Goal: Navigation & Orientation: Find specific page/section

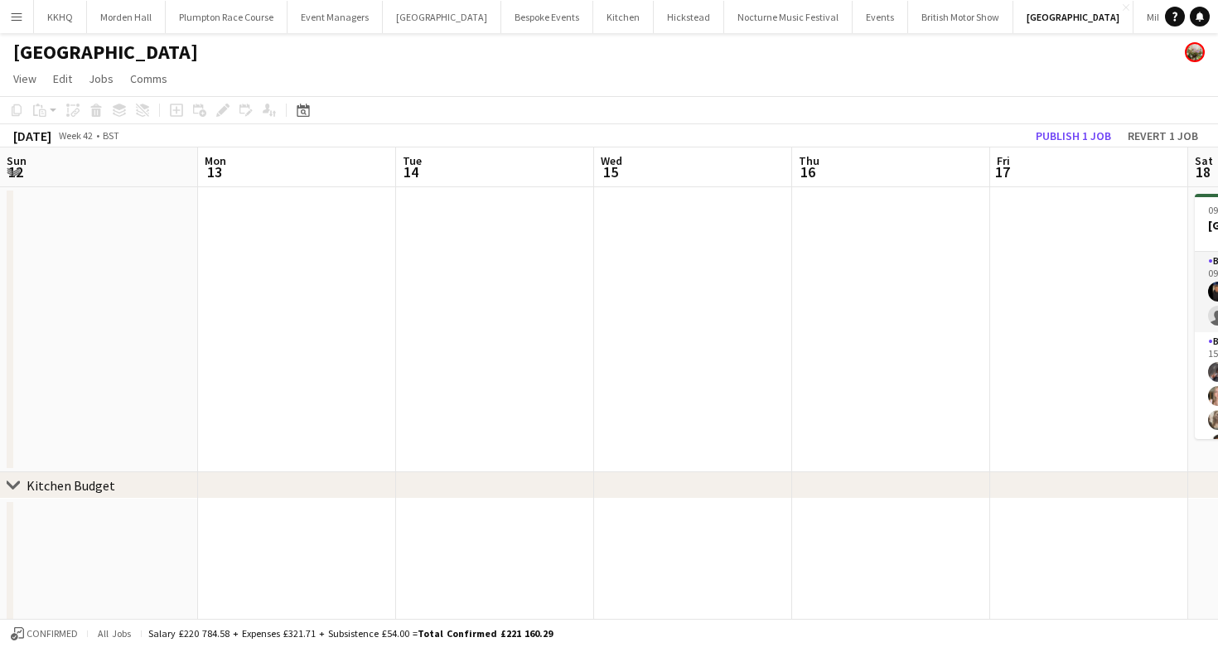
scroll to position [0, 777]
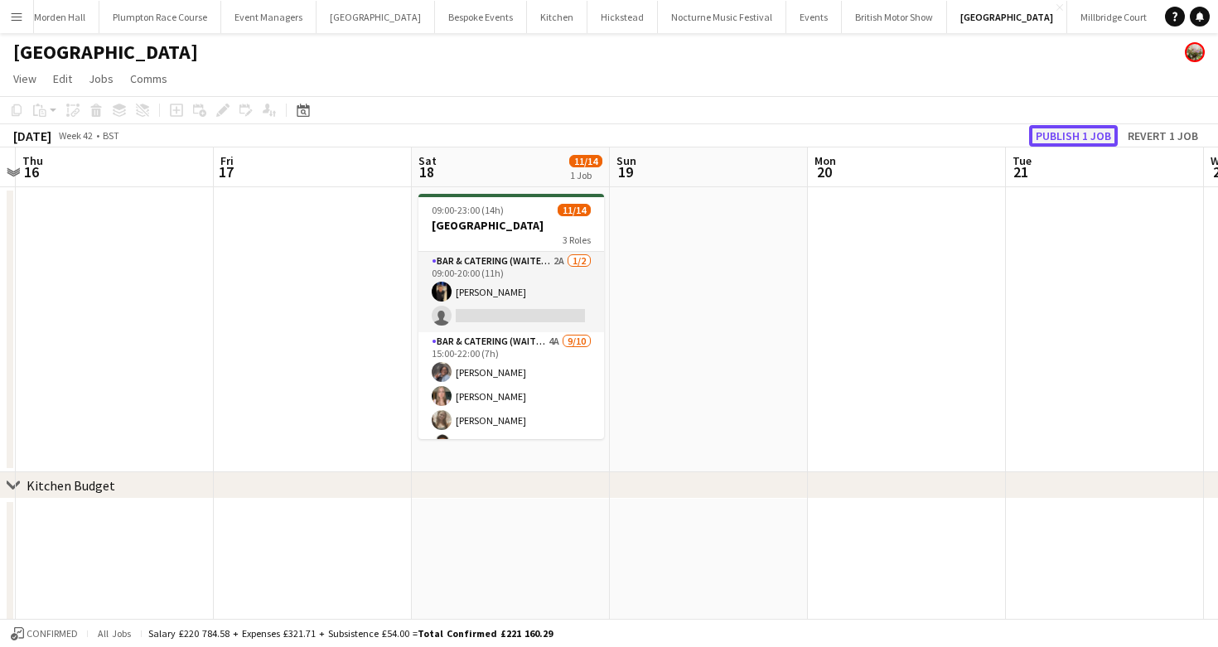
click at [1096, 146] on button "Publish 1 job" at bounding box center [1073, 136] width 89 height 22
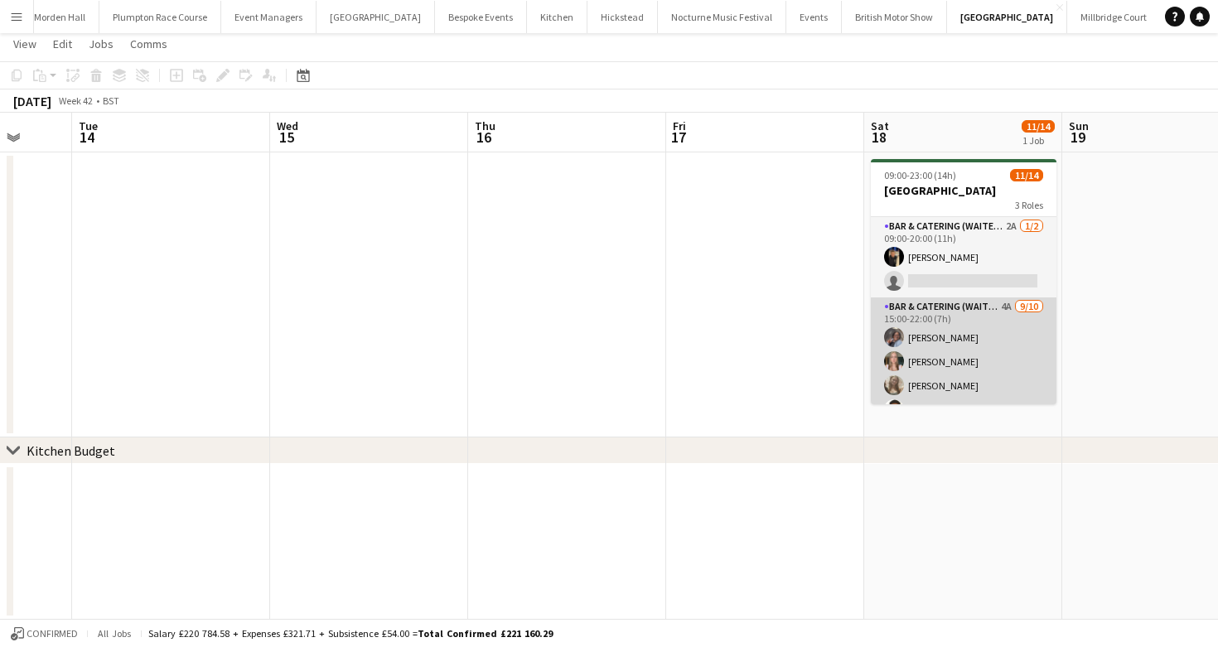
scroll to position [246, 0]
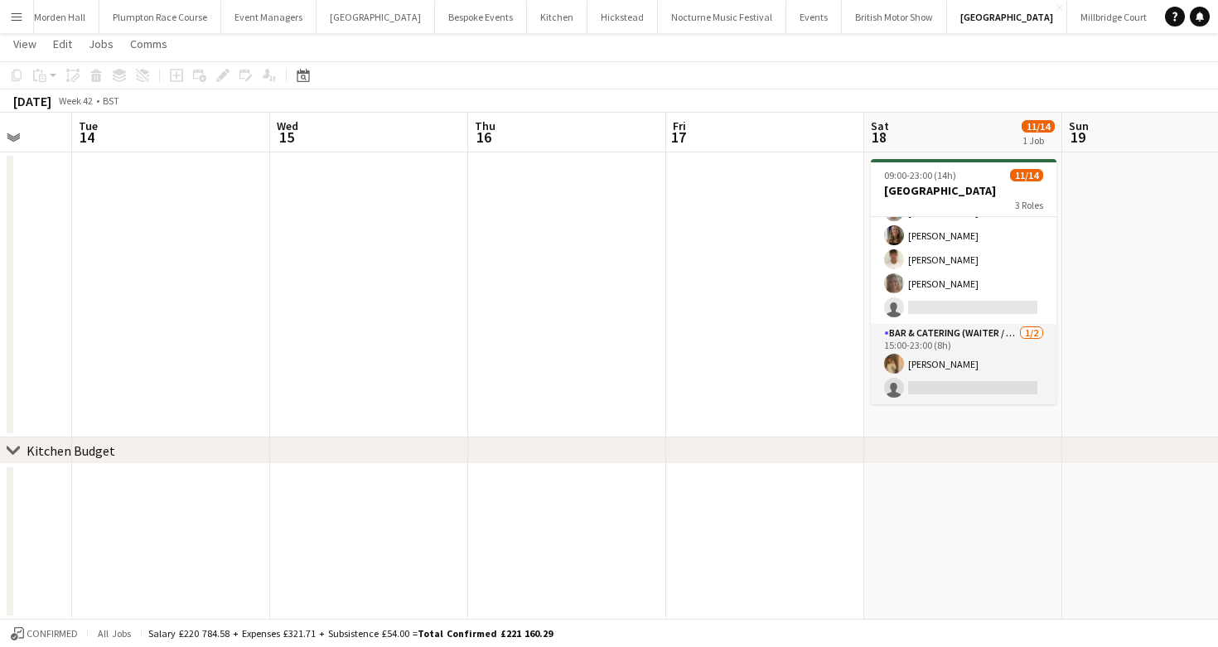
click at [1161, 24] on button "LIMEKILN Close" at bounding box center [1194, 17] width 67 height 32
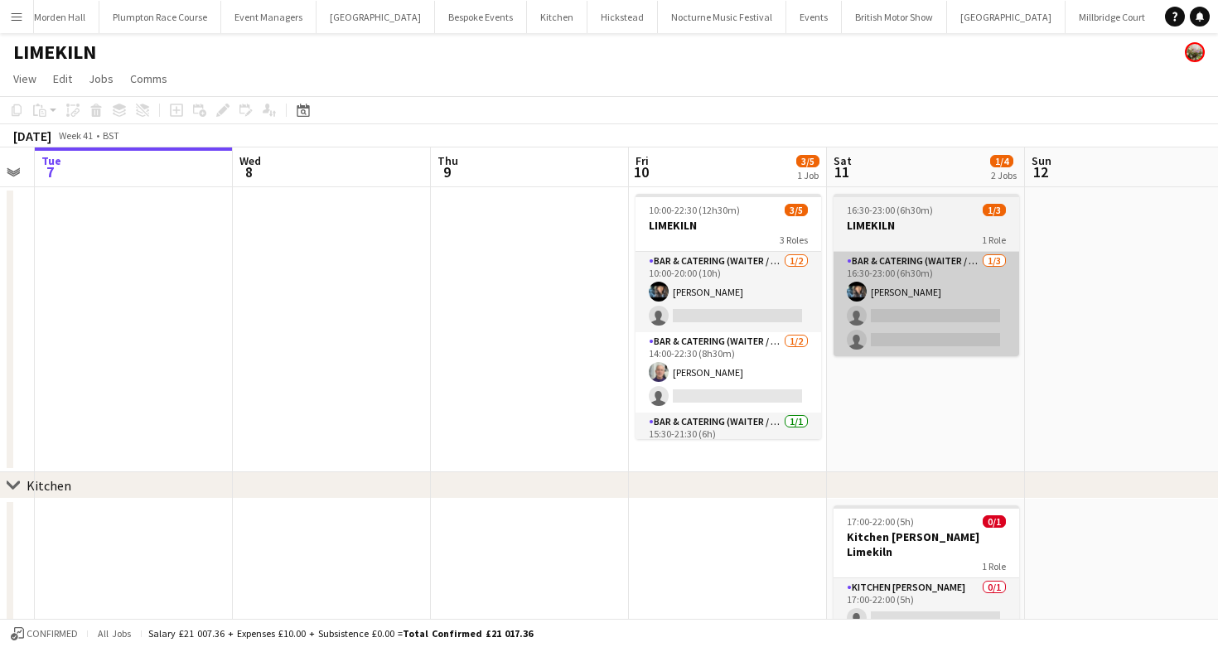
scroll to position [0, 594]
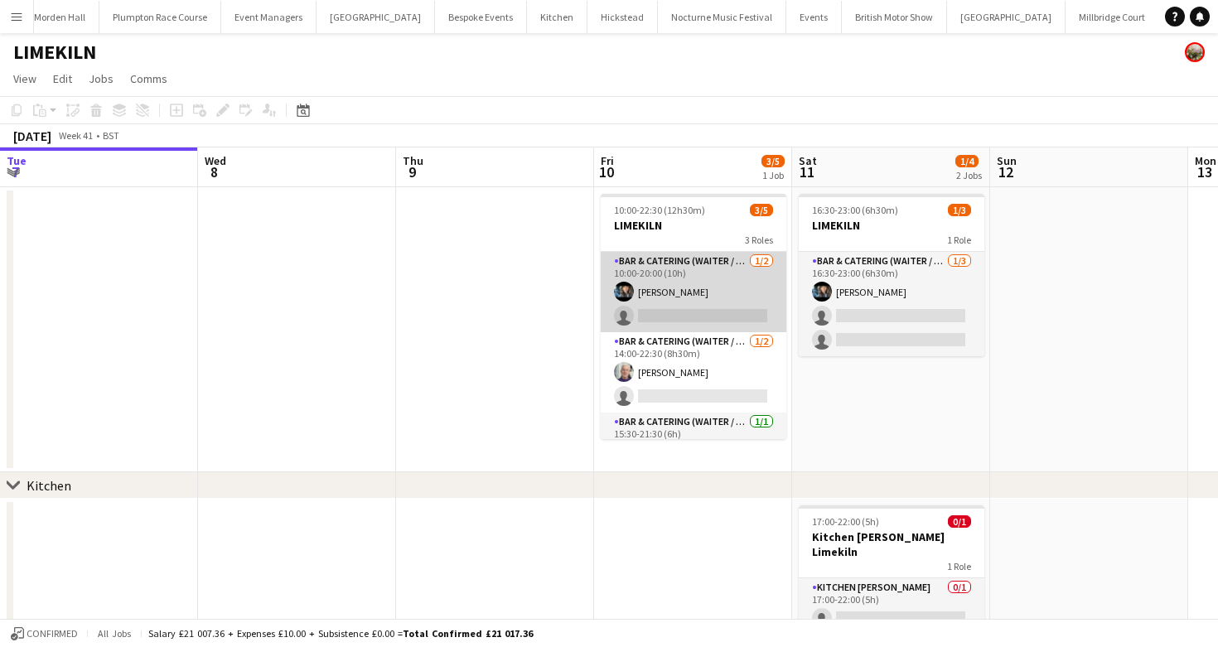
click at [679, 316] on app-card-role "Bar & Catering (Waiter / waitress) [DATE] 10:00-20:00 (10h) [PERSON_NAME] singl…" at bounding box center [694, 292] width 186 height 80
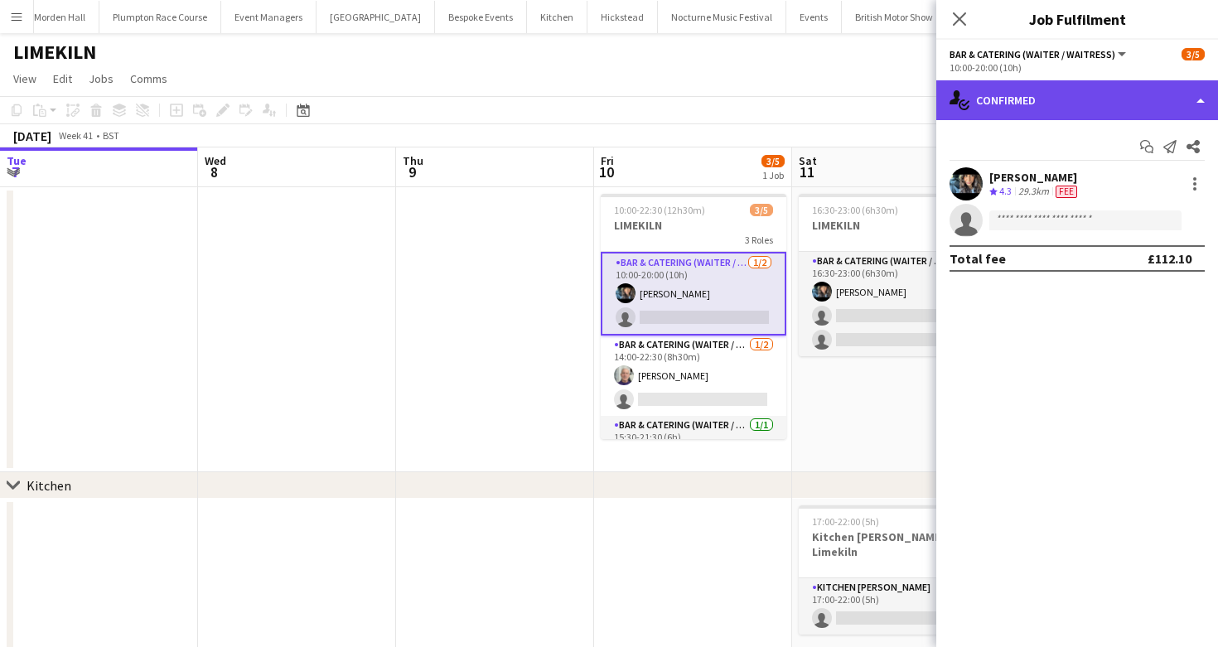
click at [1014, 100] on div "single-neutral-actions-check-2 Confirmed" at bounding box center [1077, 100] width 282 height 40
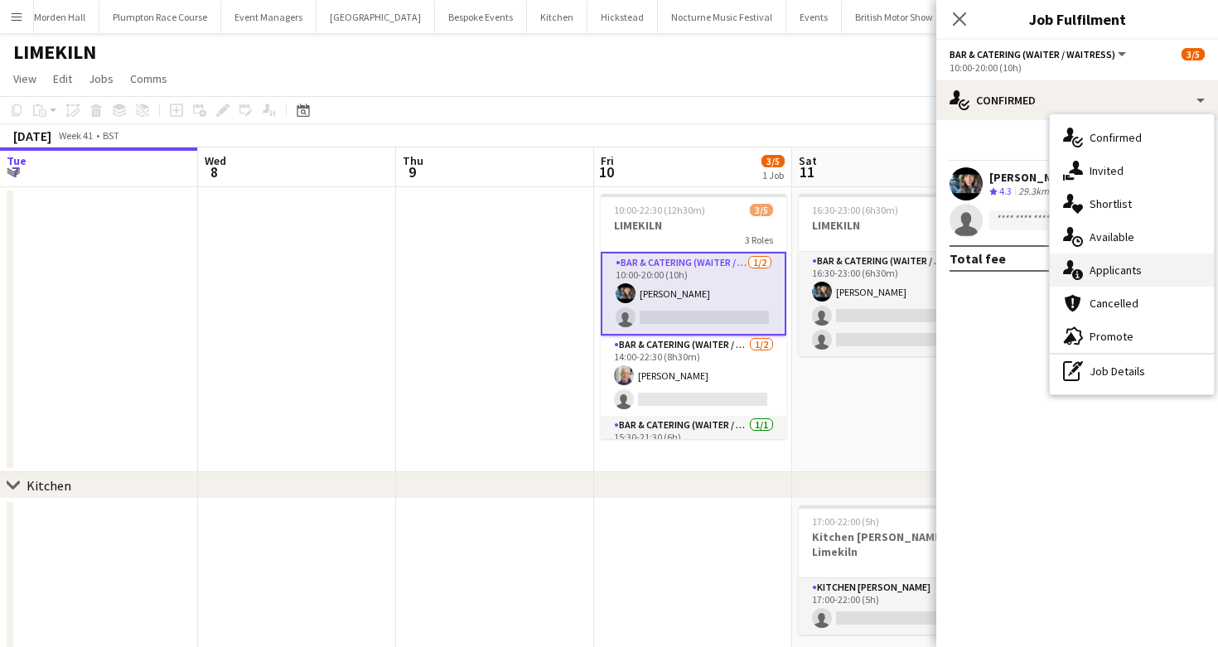
click at [1094, 278] on div "single-neutral-actions-information Applicants" at bounding box center [1132, 270] width 164 height 33
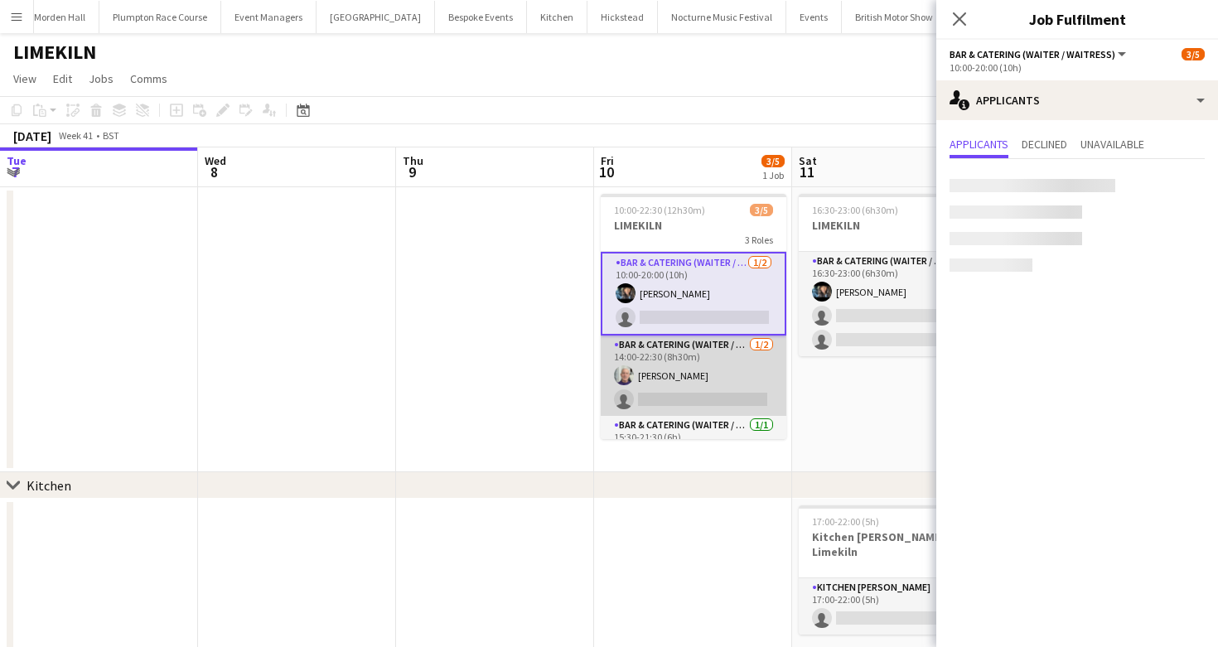
click at [695, 372] on app-card-role "Bar & Catering (Waiter / waitress) [DATE] 14:00-22:30 (8h30m) [PERSON_NAME] sin…" at bounding box center [694, 376] width 186 height 80
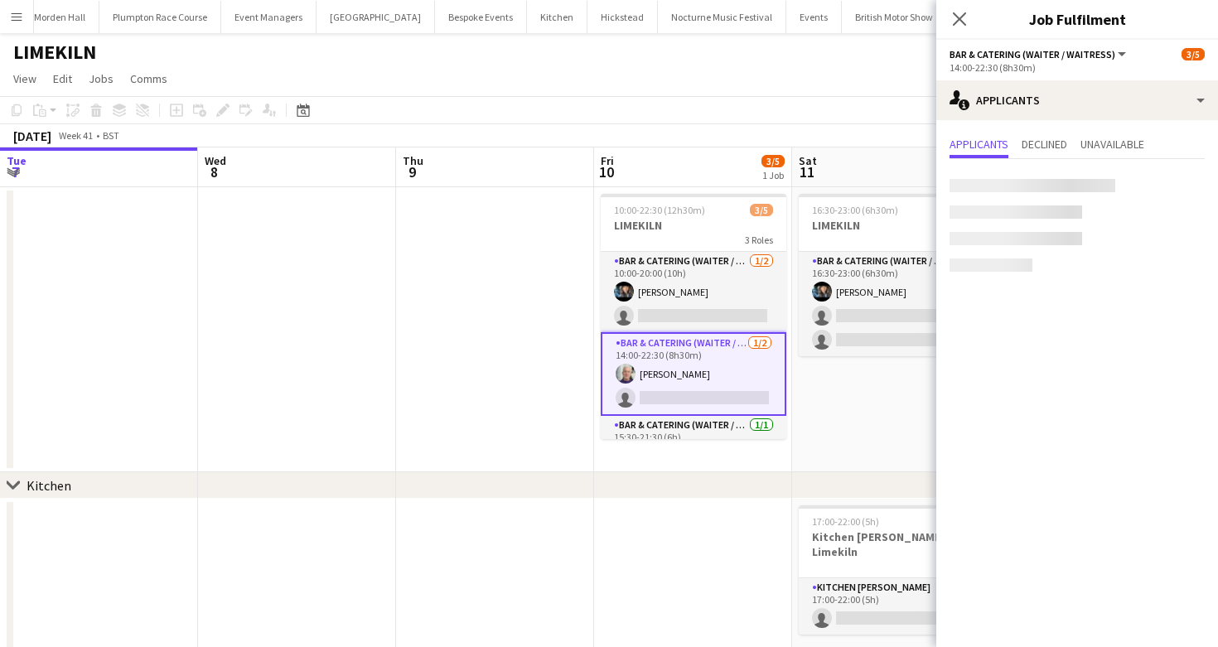
scroll to position [33, 0]
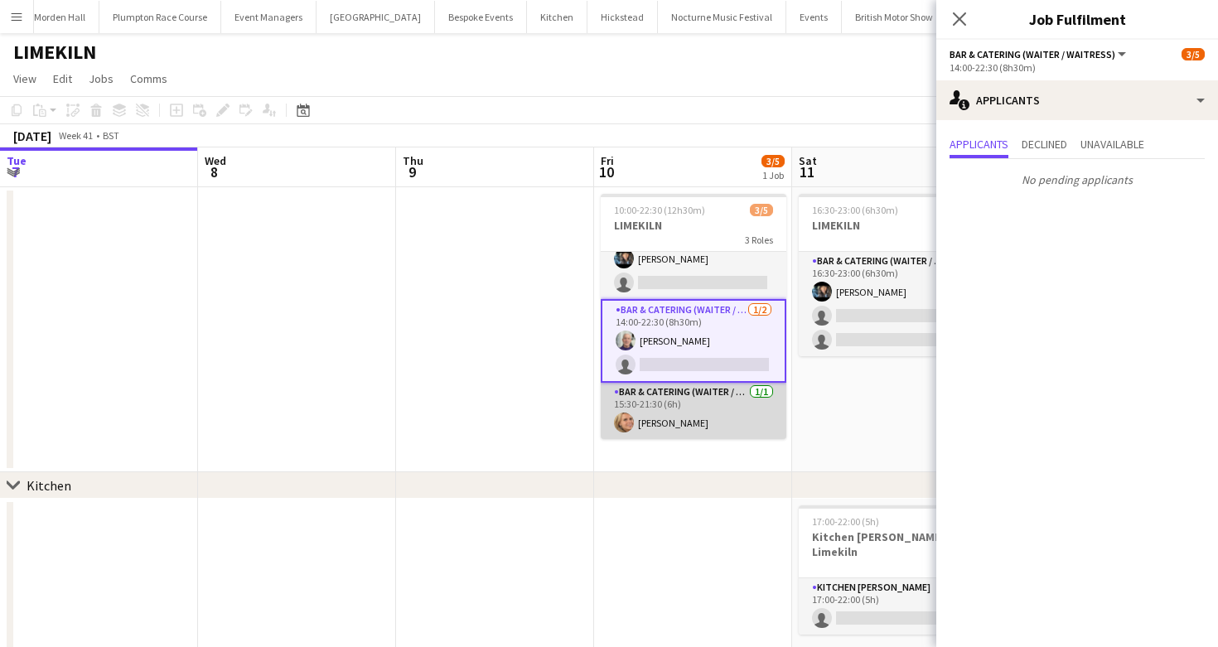
click at [708, 407] on app-card-role "Bar & Catering (Waiter / waitress) [DATE] 15:30-21:30 (6h) [PERSON_NAME]" at bounding box center [694, 411] width 186 height 56
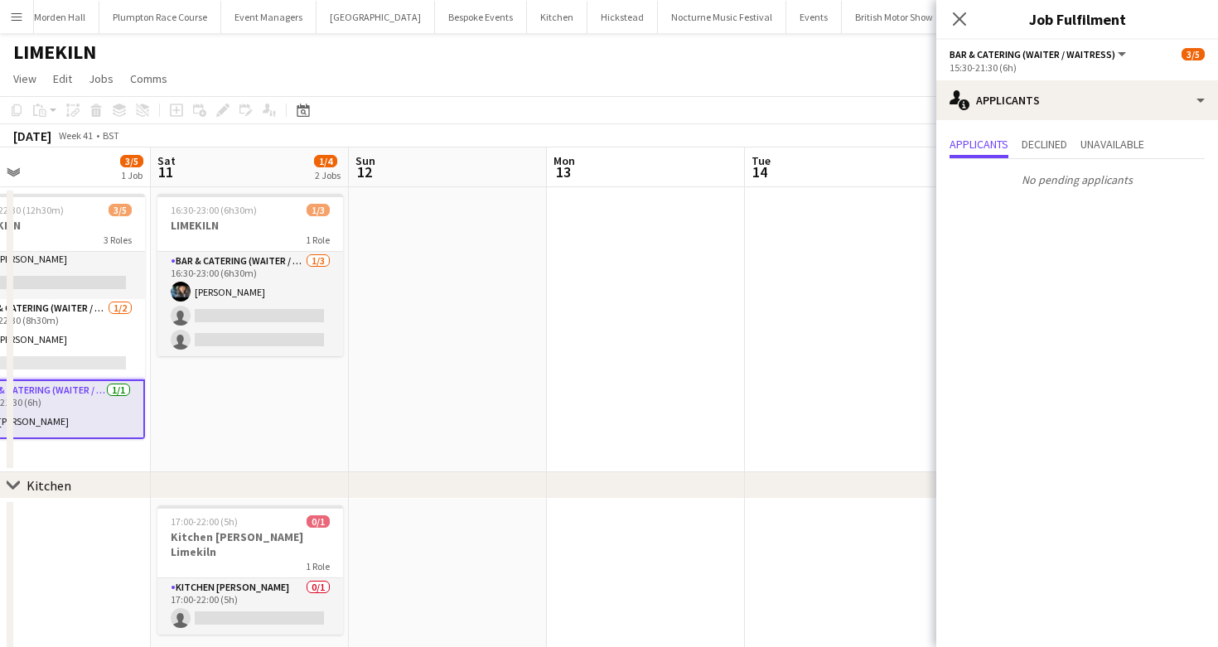
scroll to position [0, 443]
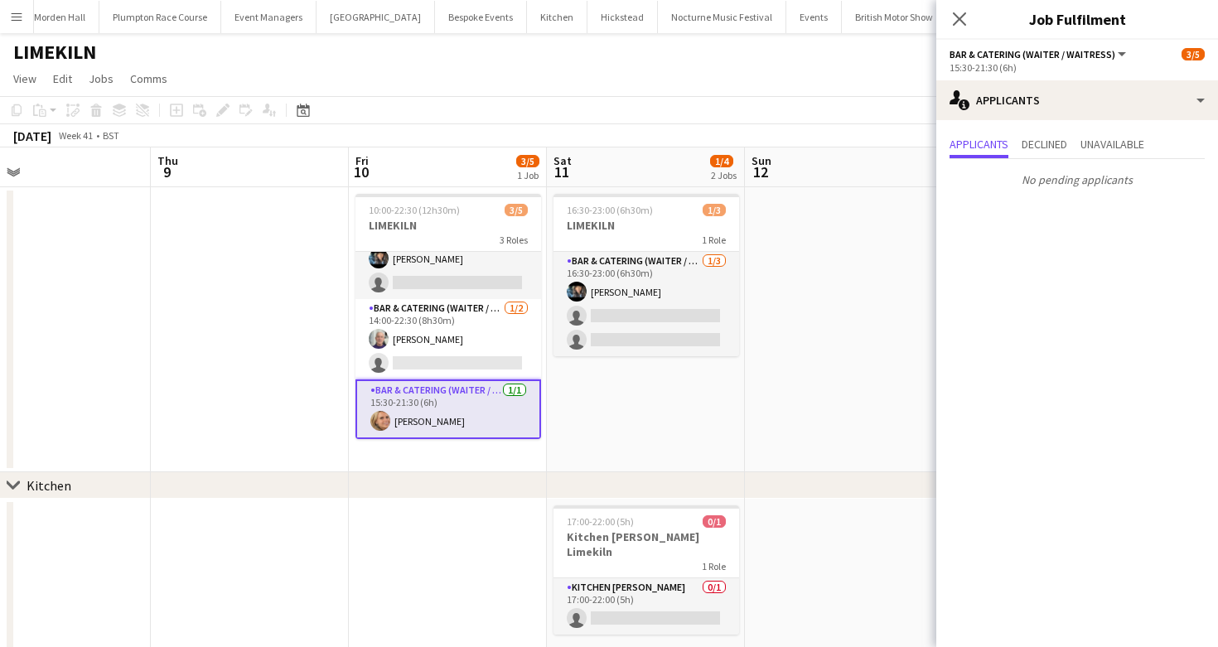
click at [661, 97] on app-toolbar "Copy Paste Paste Command V Paste with crew Command Shift V Paste linked Job [GE…" at bounding box center [609, 110] width 1218 height 28
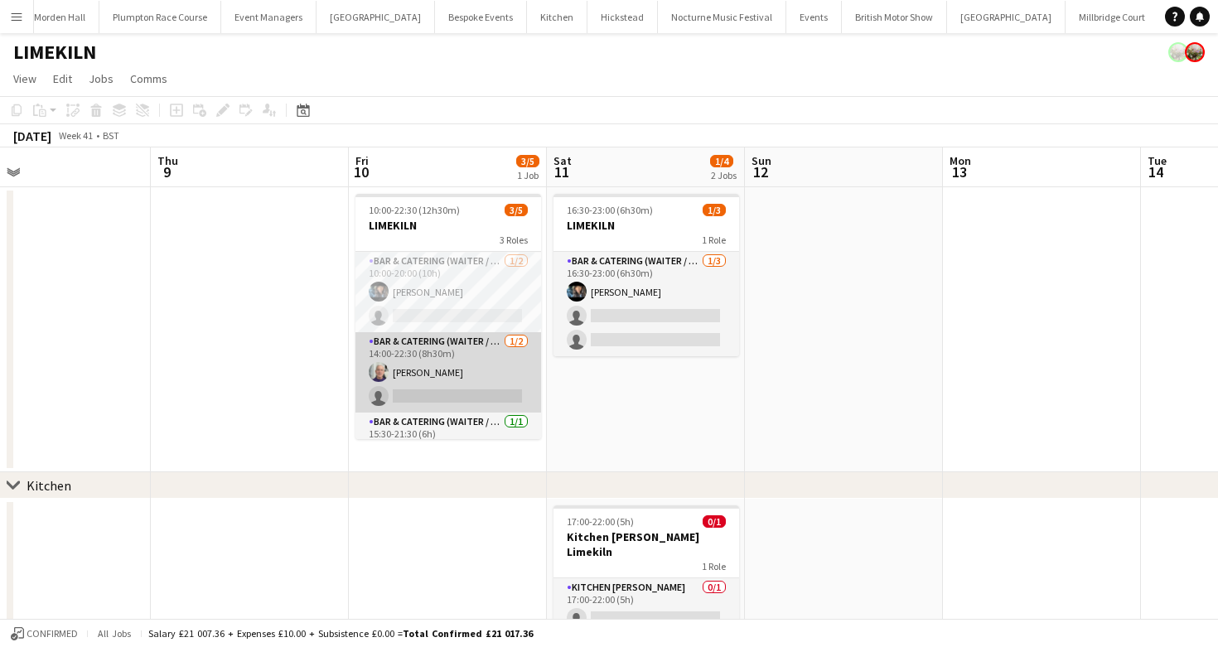
scroll to position [30, 0]
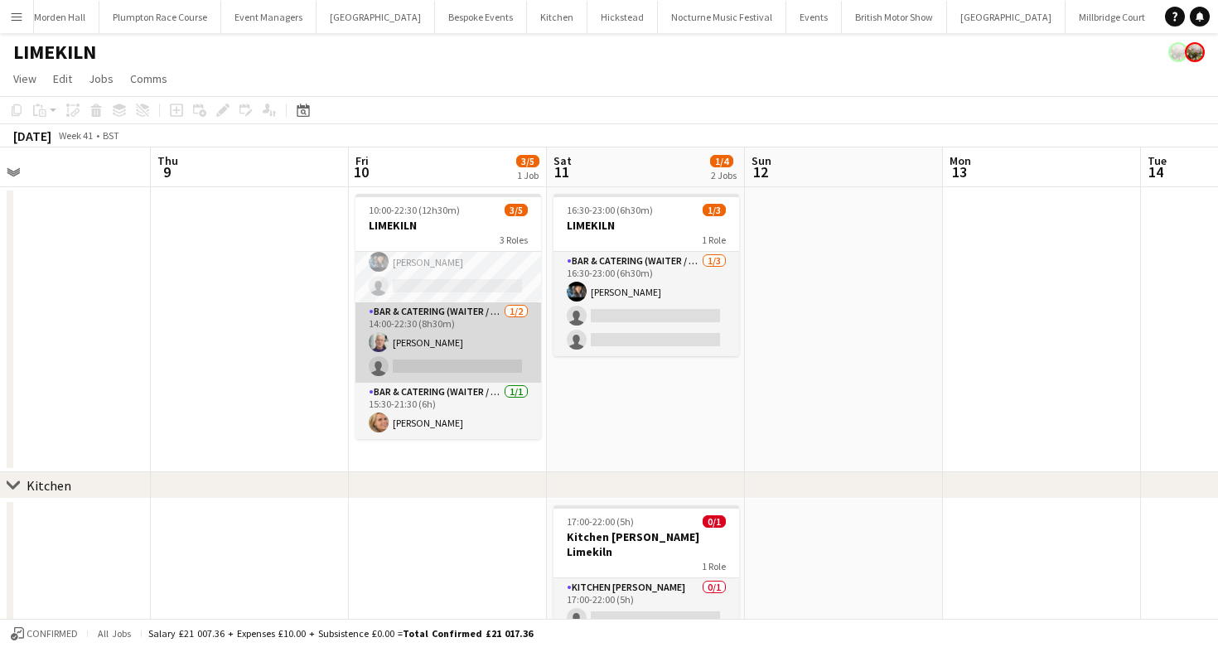
click at [509, 356] on app-card-role "Bar & Catering (Waiter / waitress) [DATE] 14:00-22:30 (8h30m) [PERSON_NAME] sin…" at bounding box center [449, 342] width 186 height 80
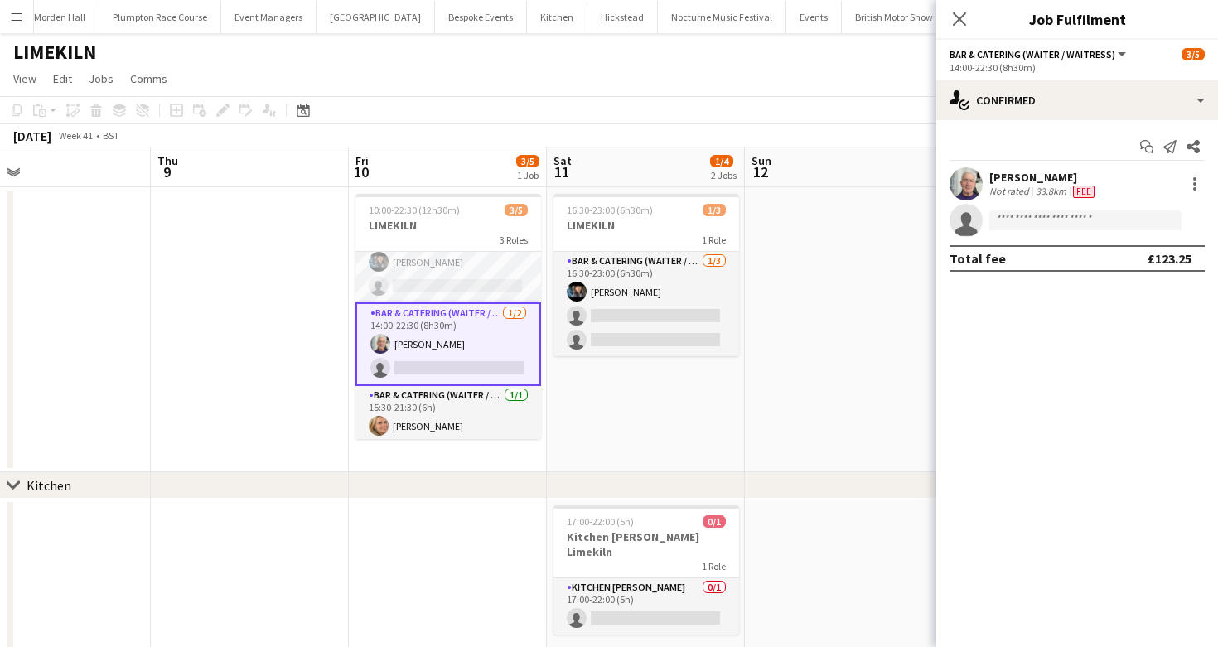
scroll to position [33, 0]
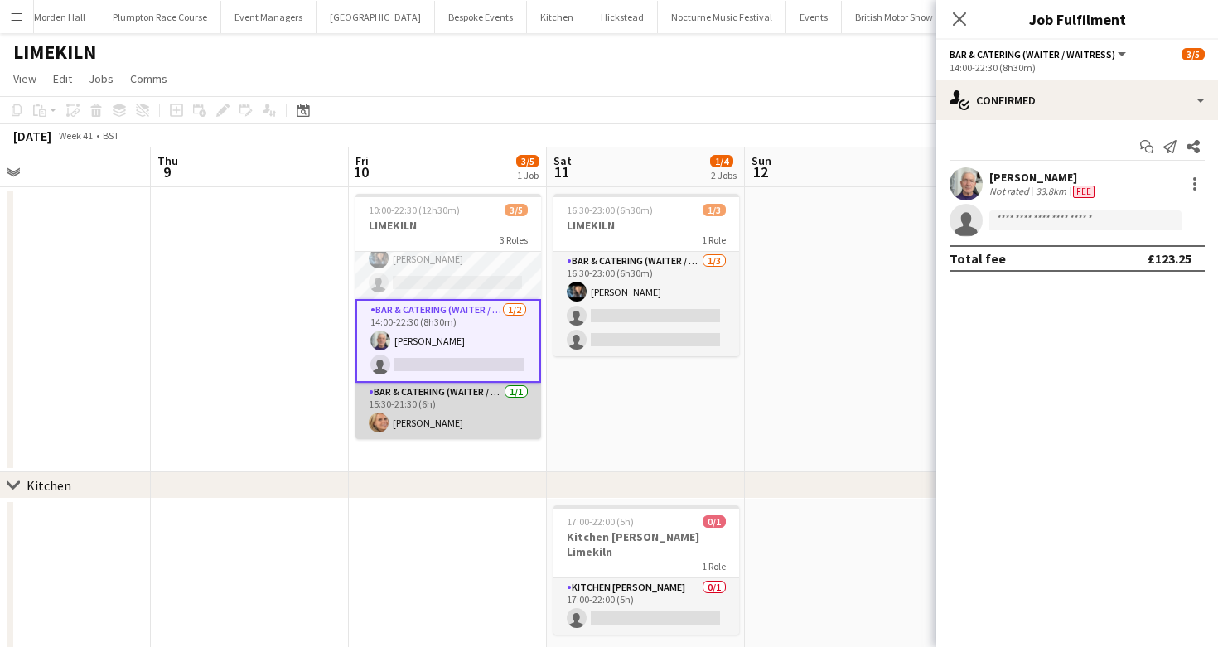
click at [450, 404] on app-card-role "Bar & Catering (Waiter / waitress) [DATE] 15:30-21:30 (6h) [PERSON_NAME]" at bounding box center [449, 411] width 186 height 56
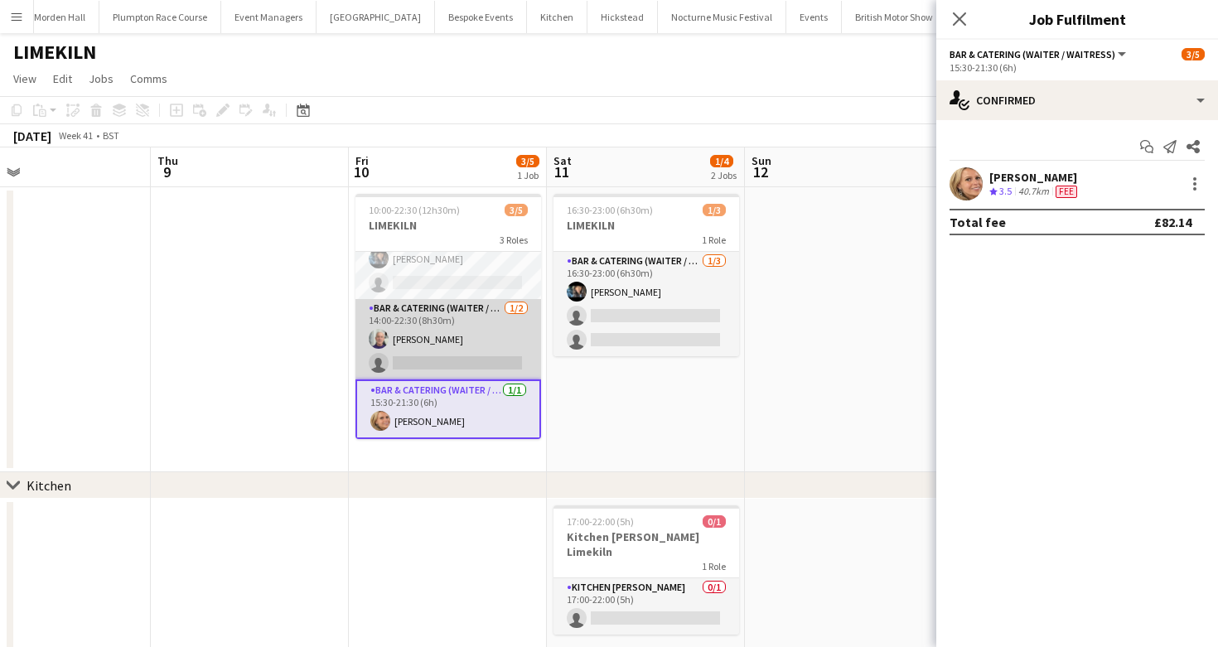
click at [454, 335] on app-card-role "Bar & Catering (Waiter / waitress) [DATE] 14:00-22:30 (8h30m) [PERSON_NAME] sin…" at bounding box center [449, 339] width 186 height 80
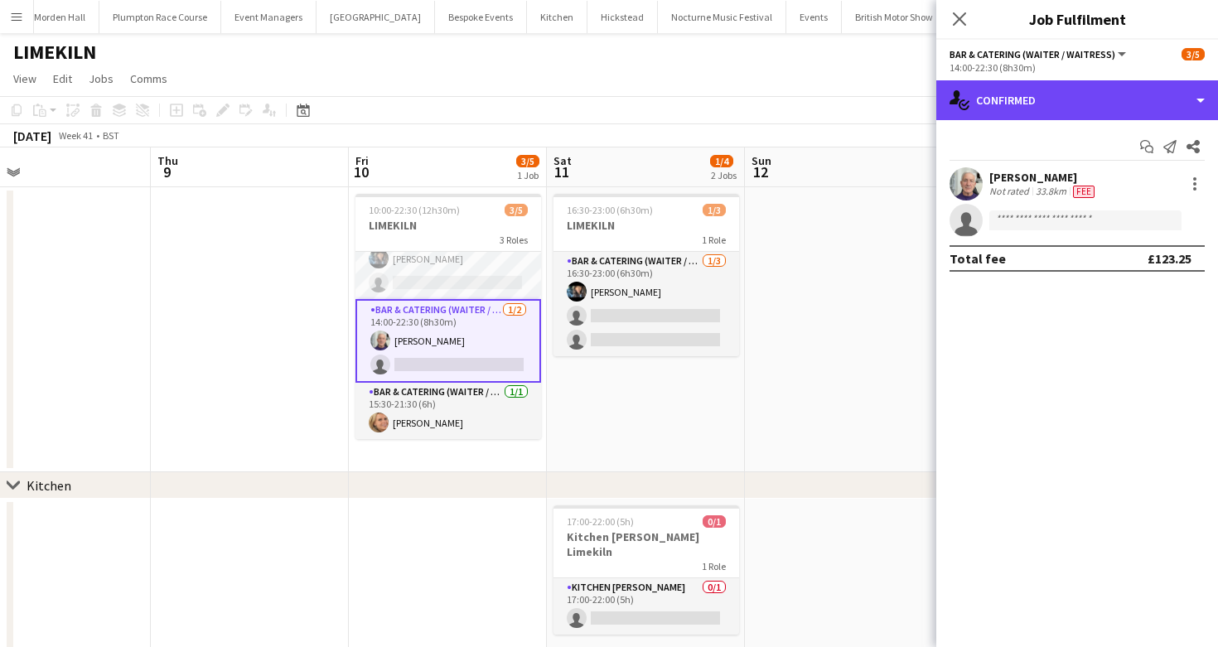
drag, startPoint x: 1078, startPoint y: 109, endPoint x: 1078, endPoint y: 148, distance: 39.0
click at [1078, 109] on div "single-neutral-actions-check-2 Confirmed" at bounding box center [1077, 100] width 282 height 40
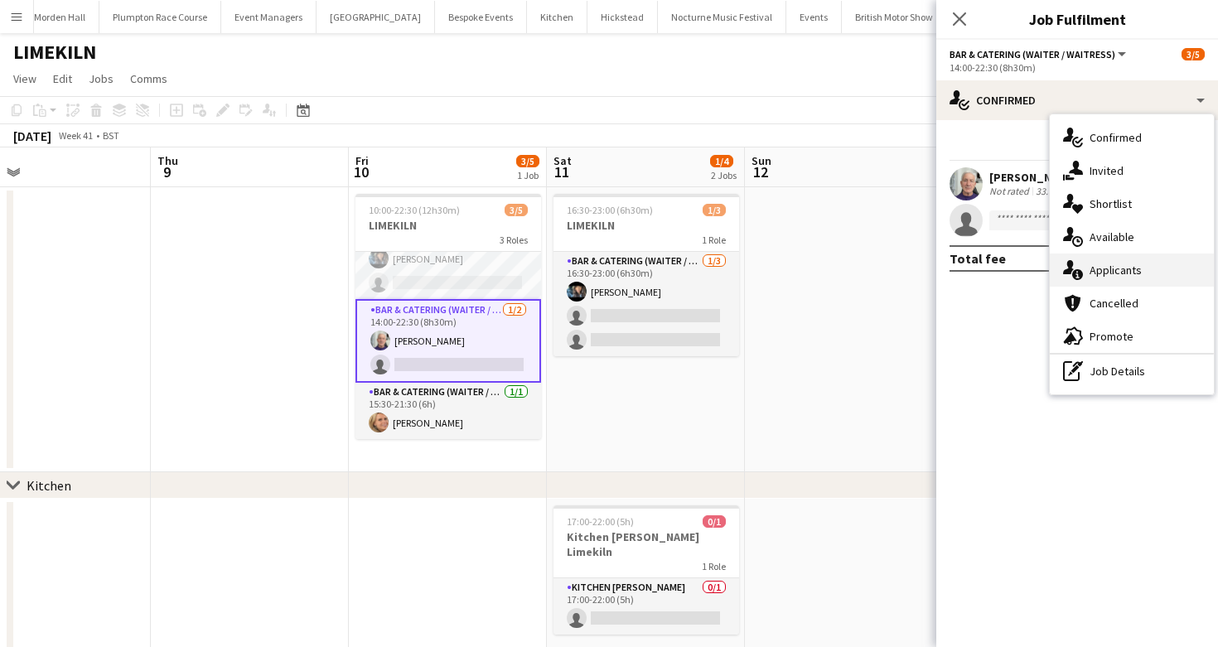
click at [1149, 279] on div "single-neutral-actions-information Applicants" at bounding box center [1132, 270] width 164 height 33
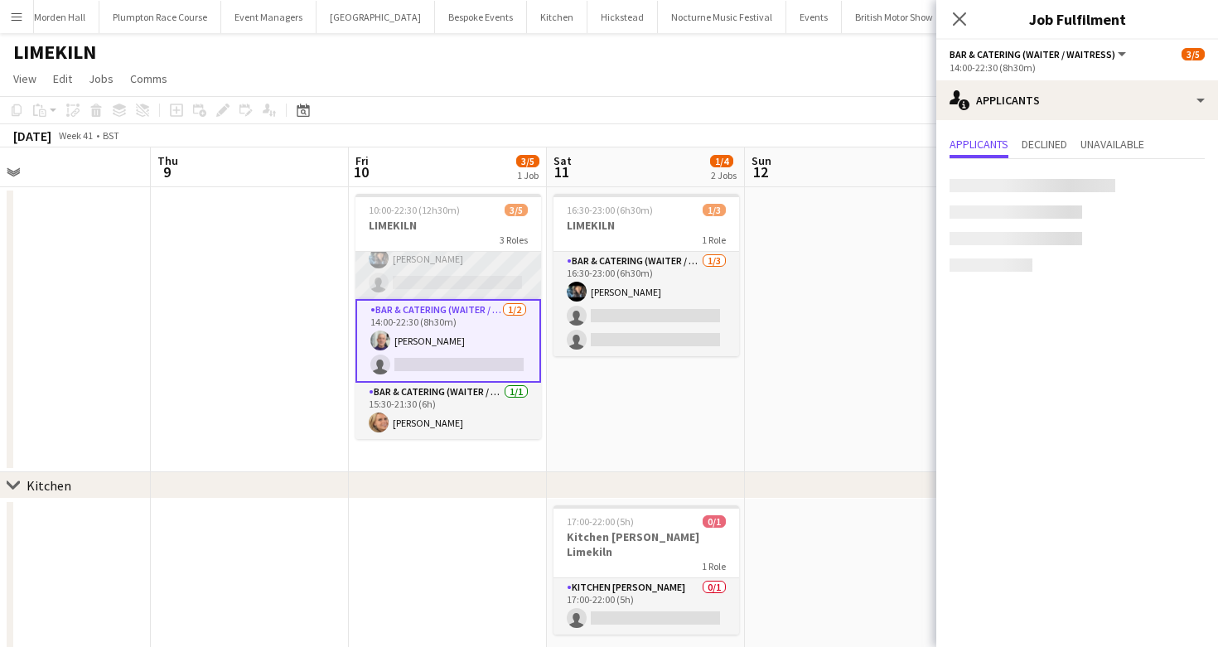
click at [443, 258] on app-card-role "Bar & Catering (Waiter / waitress) [DATE] 10:00-20:00 (10h) [PERSON_NAME] singl…" at bounding box center [449, 259] width 186 height 80
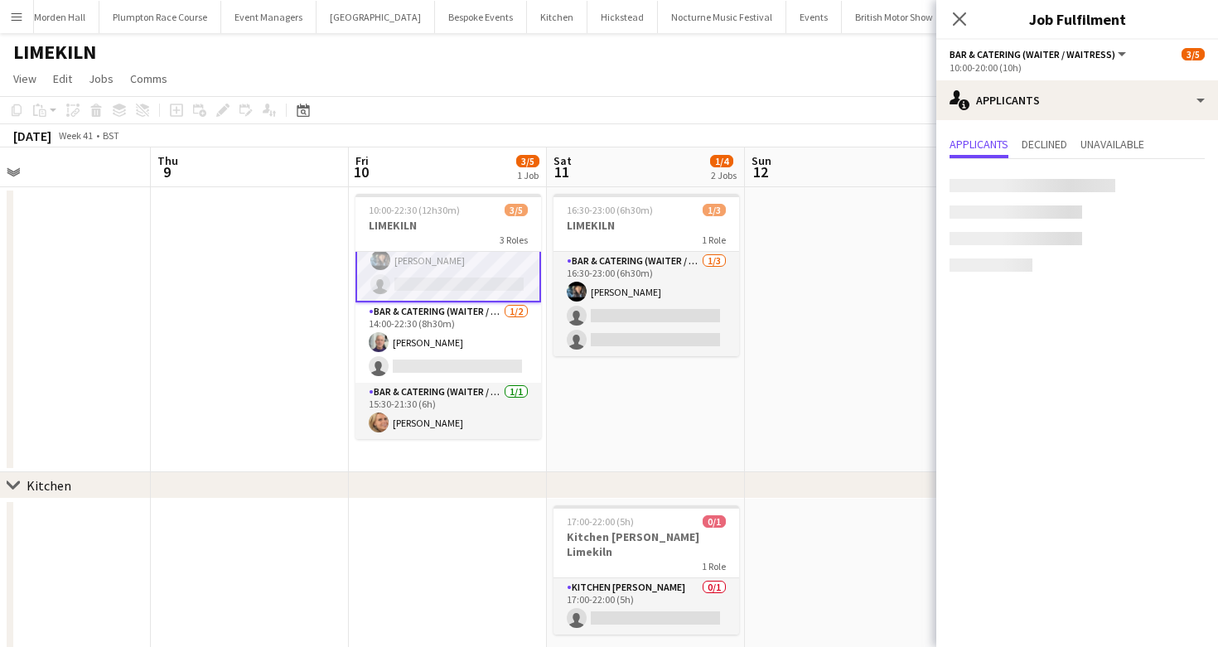
click at [620, 104] on app-toolbar "Copy Paste Paste Command V Paste with crew Command Shift V Paste linked Job [GE…" at bounding box center [609, 110] width 1218 height 28
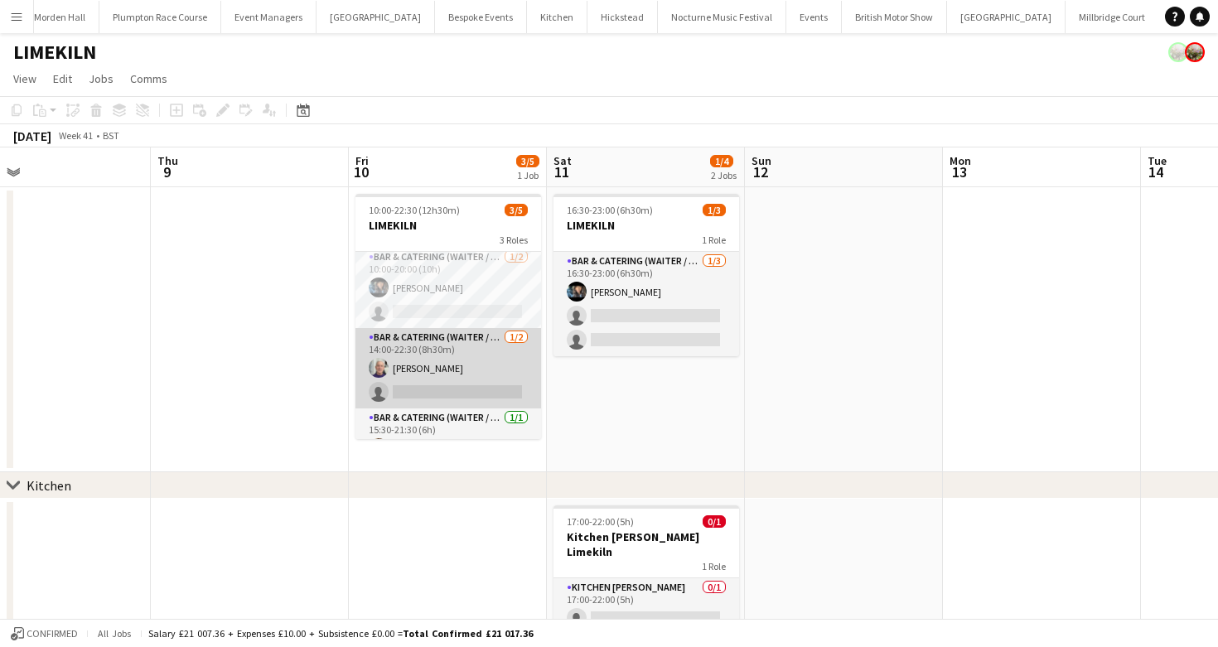
scroll to position [0, 0]
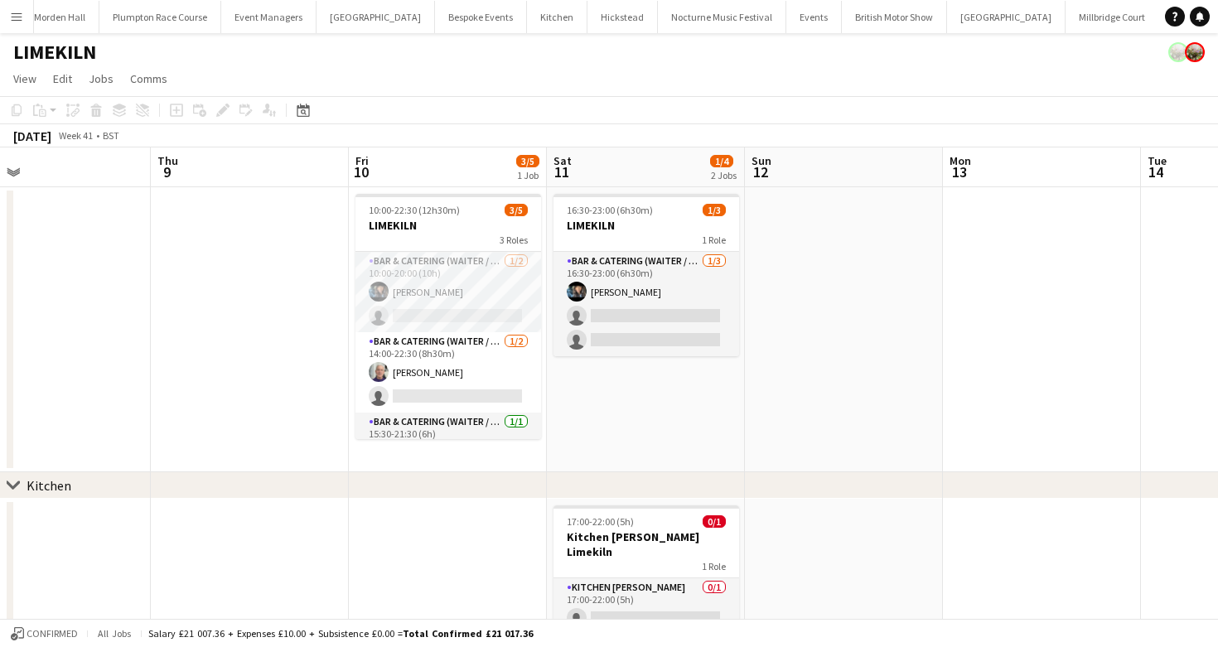
click at [511, 62] on div "LIMEKILN" at bounding box center [609, 48] width 1218 height 31
click at [438, 273] on app-card-role "Bar & Catering (Waiter / waitress) [DATE] 10:00-20:00 (10h) [PERSON_NAME] singl…" at bounding box center [449, 292] width 186 height 80
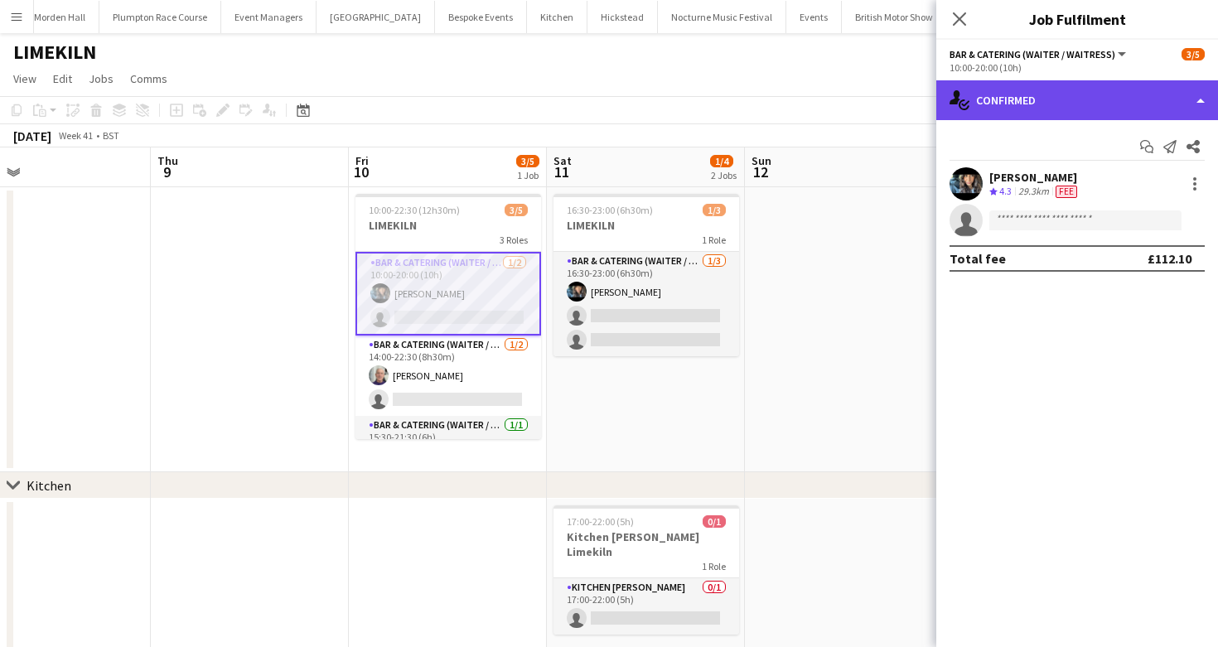
click at [1066, 111] on div "single-neutral-actions-check-2 Confirmed" at bounding box center [1077, 100] width 282 height 40
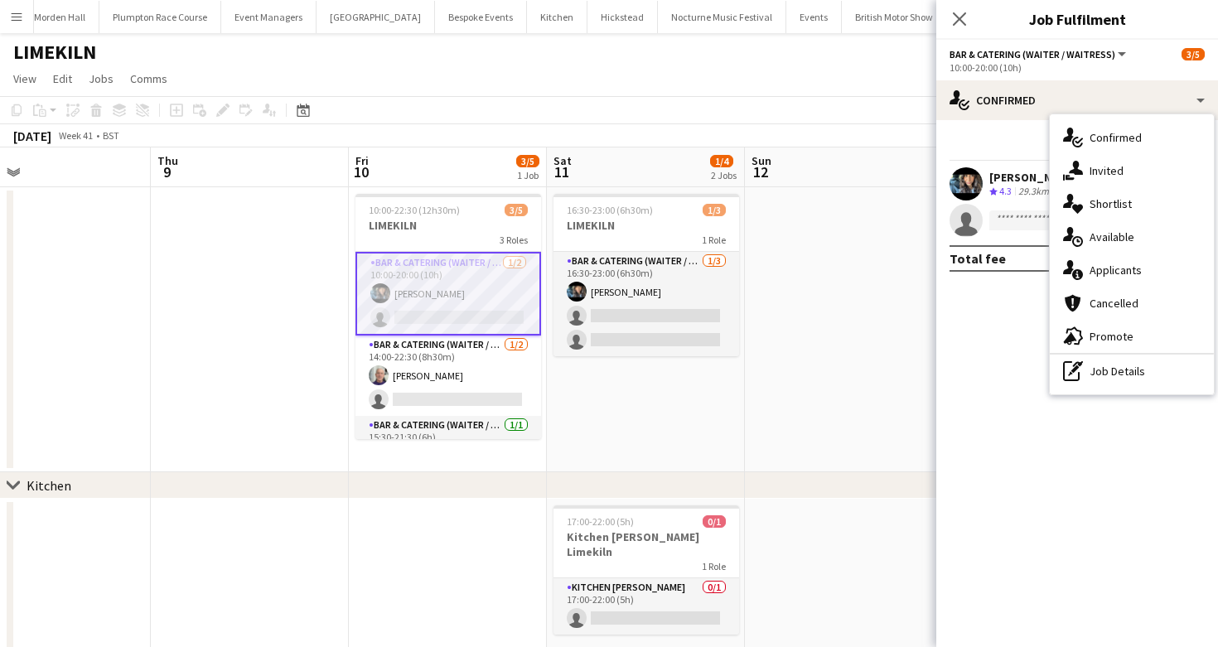
click at [1129, 267] on span "Applicants" at bounding box center [1116, 270] width 52 height 15
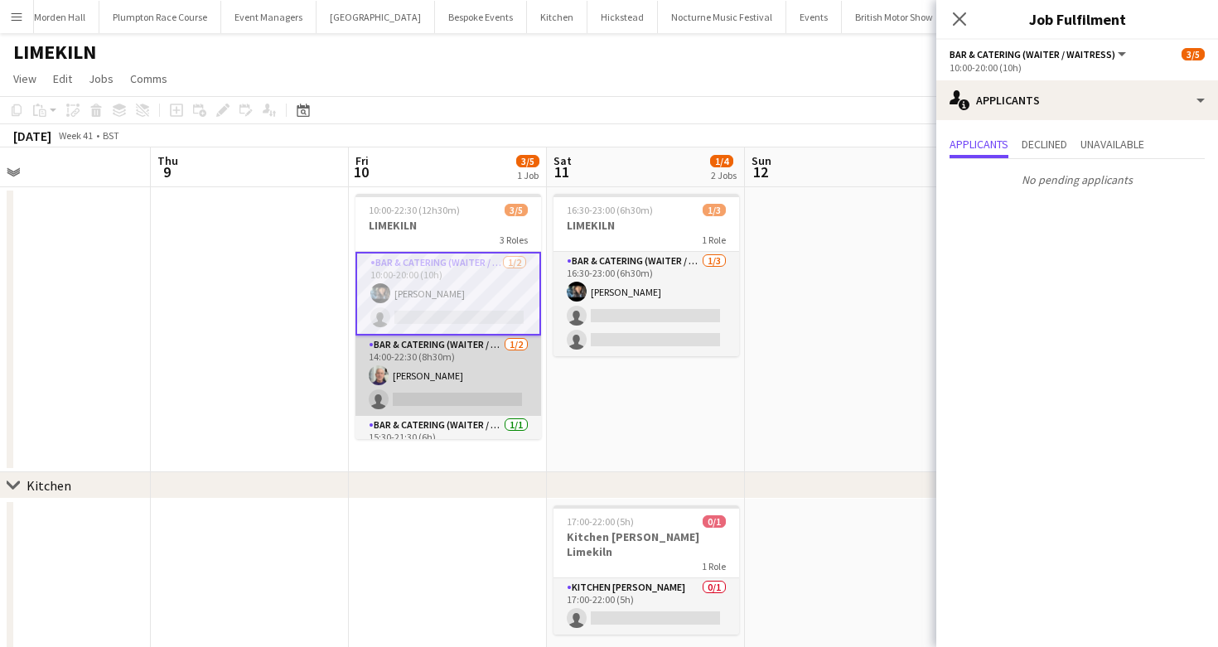
click at [425, 382] on app-card-role "Bar & Catering (Waiter / waitress) [DATE] 14:00-22:30 (8h30m) [PERSON_NAME] sin…" at bounding box center [449, 376] width 186 height 80
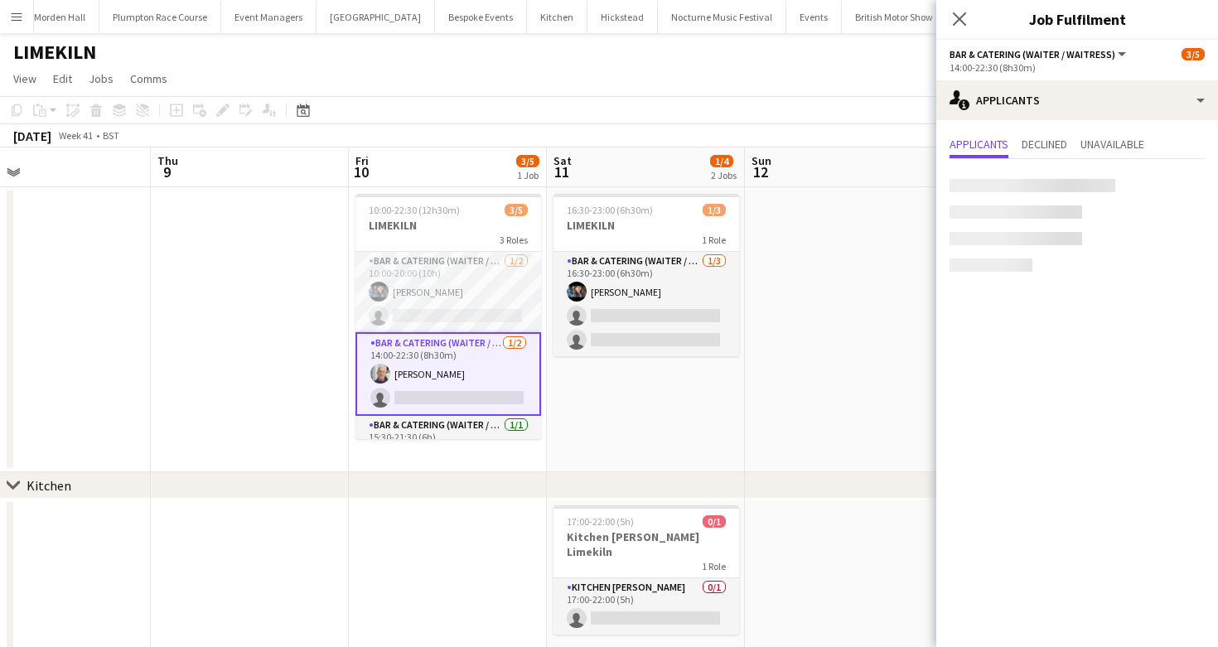
scroll to position [33, 0]
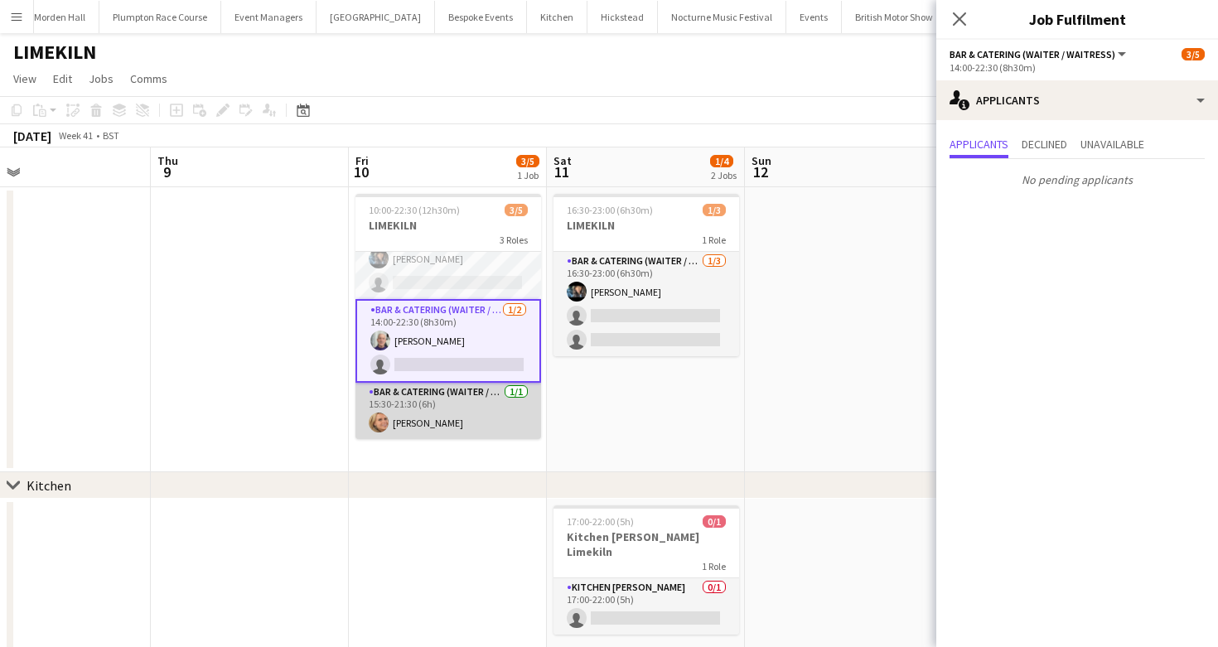
click at [453, 409] on app-card-role "Bar & Catering (Waiter / waitress) [DATE] 15:30-21:30 (6h) [PERSON_NAME]" at bounding box center [449, 411] width 186 height 56
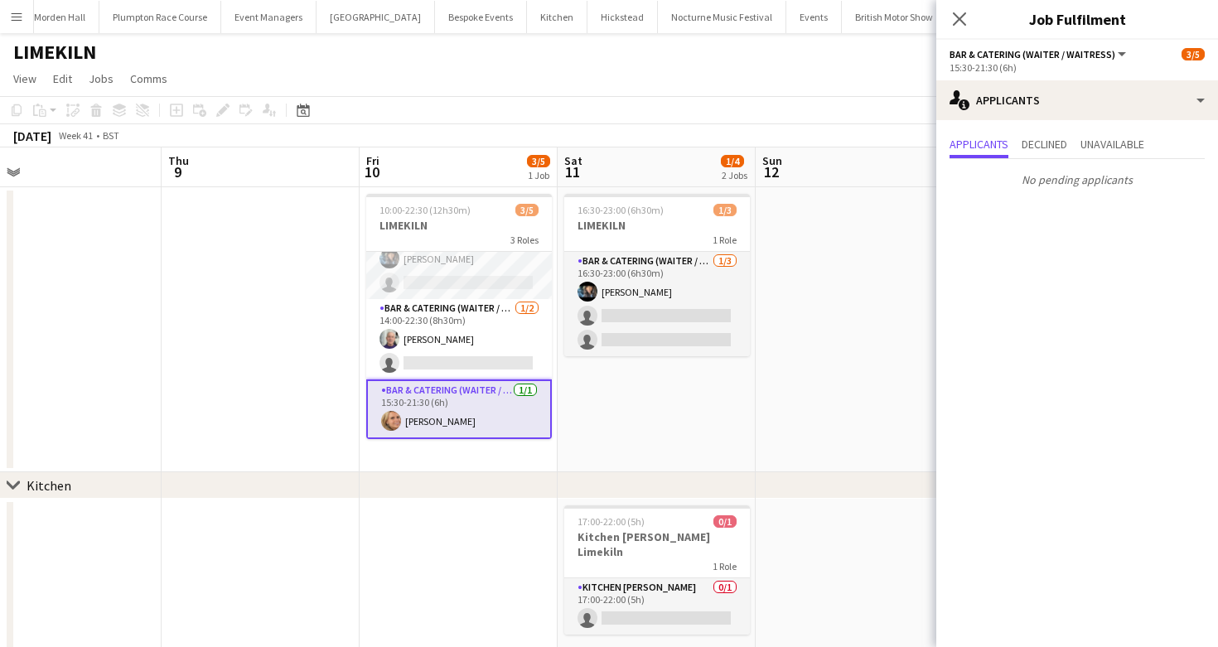
scroll to position [0, 0]
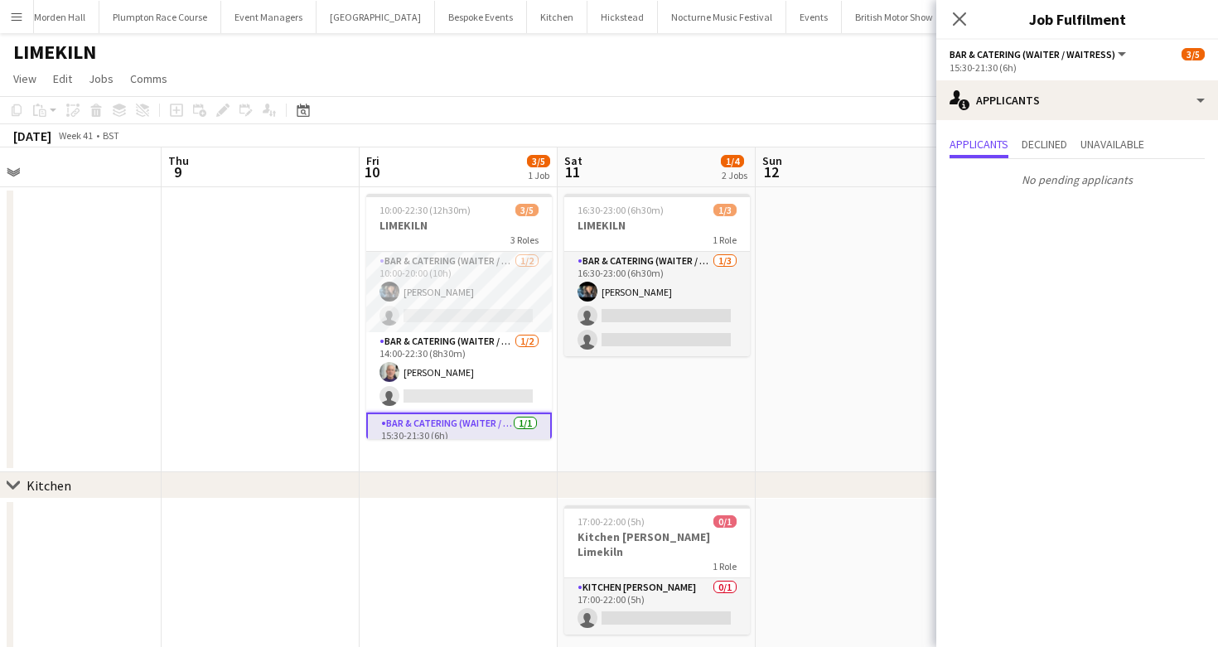
click at [505, 157] on app-board-header-date "Fri 10 3/5 1 Job" at bounding box center [459, 168] width 198 height 40
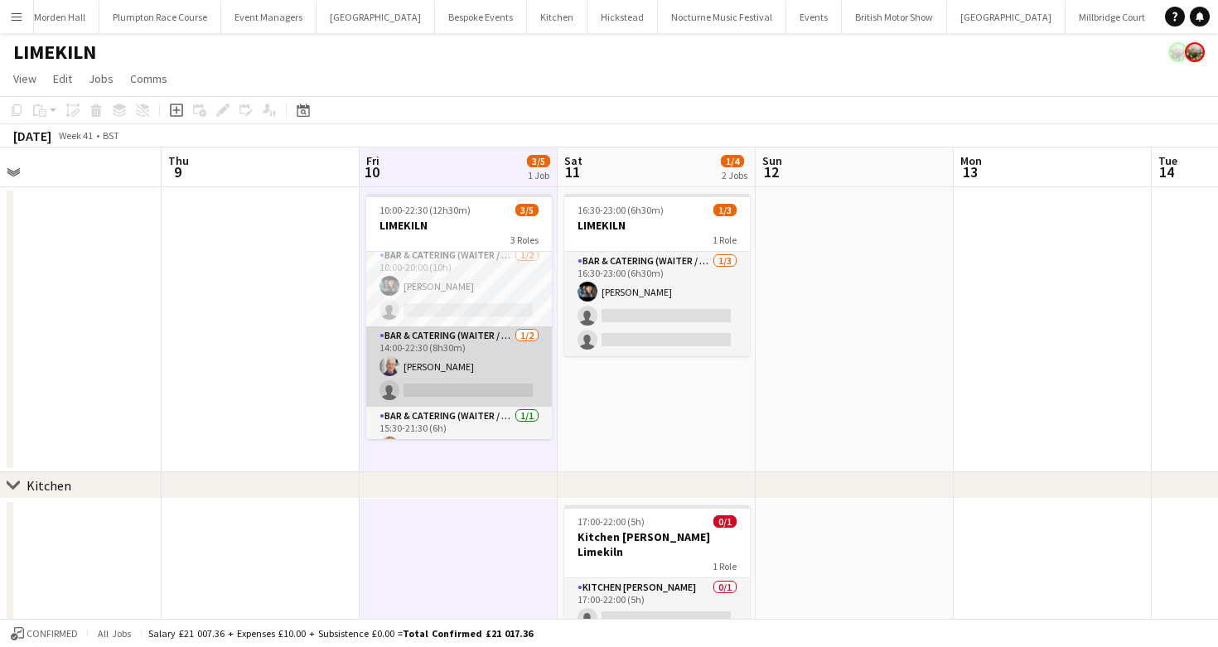
scroll to position [30, 0]
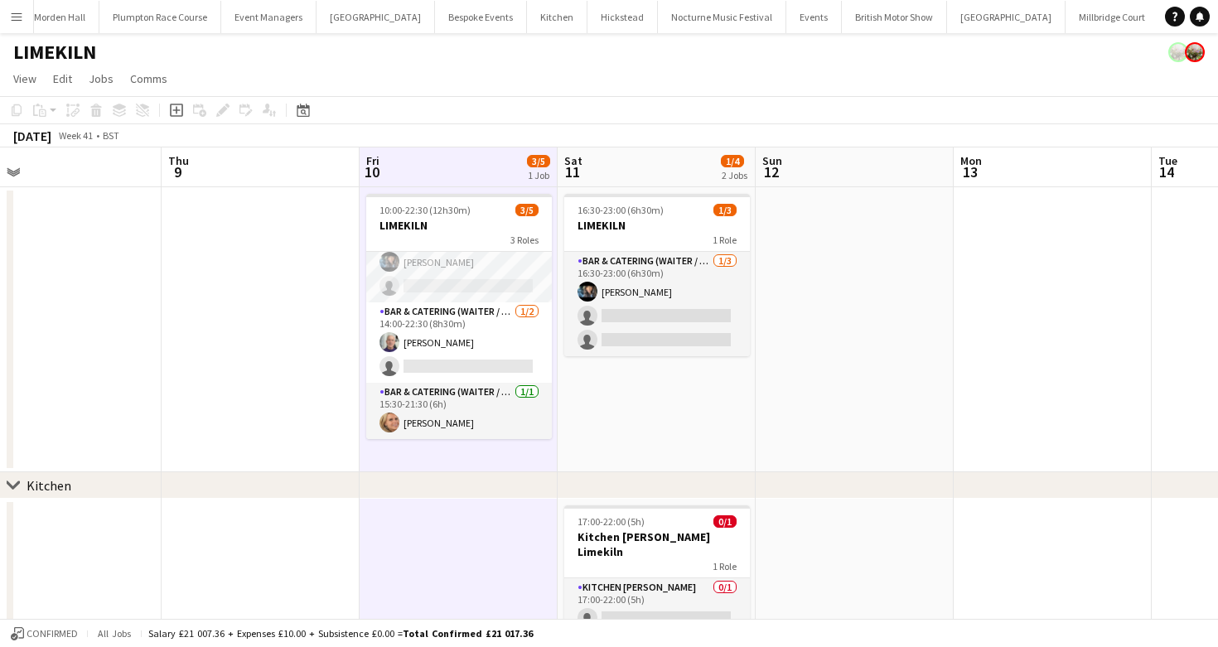
click at [569, 119] on app-toolbar "Copy Paste Paste Command V Paste with crew Command Shift V Paste linked Job [GE…" at bounding box center [609, 110] width 1218 height 28
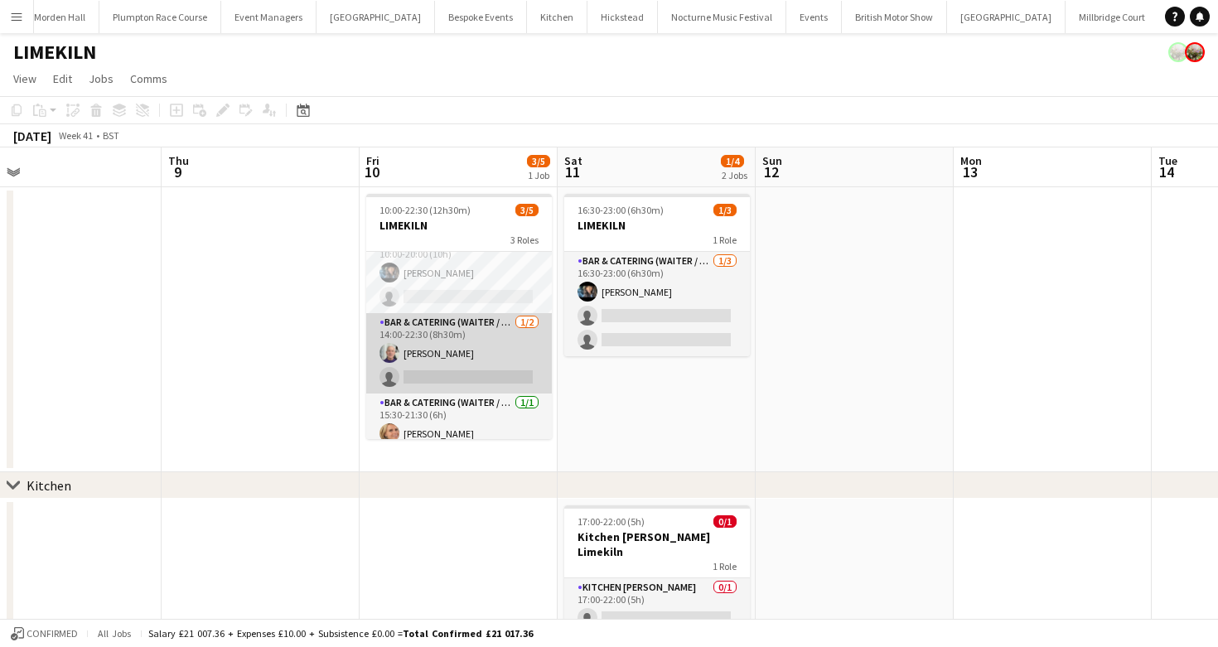
scroll to position [18, 0]
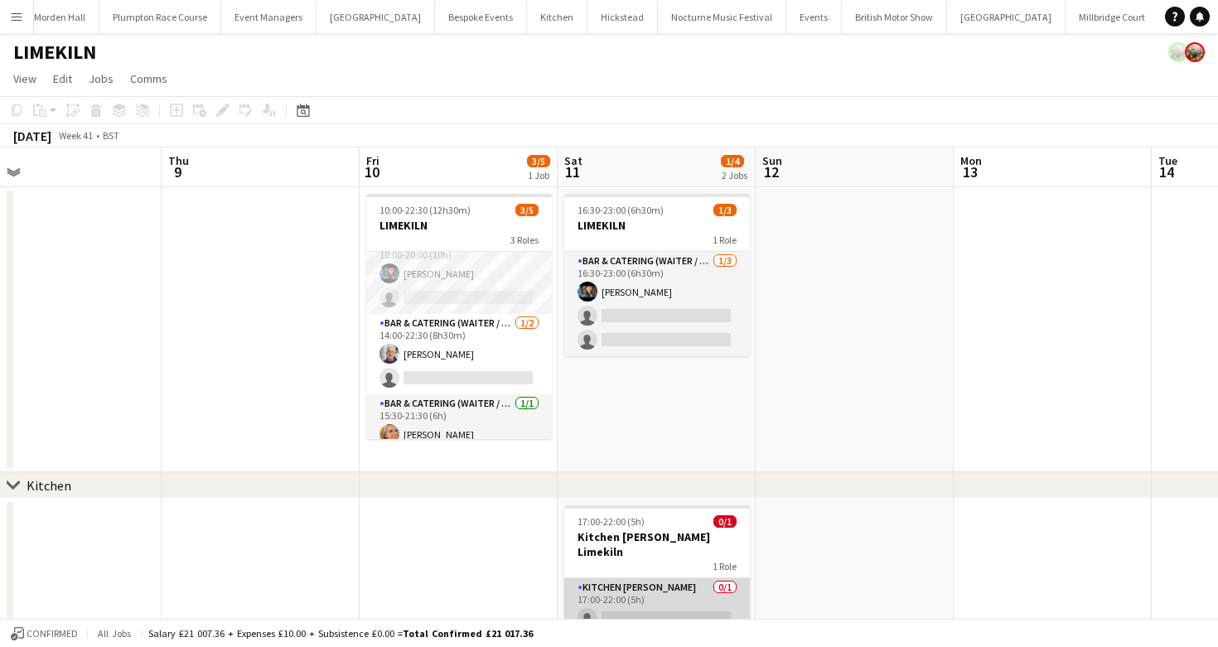
click at [622, 580] on app-card-role "Kitchen [PERSON_NAME] 0/1 17:00-22:00 (5h) single-neutral-actions" at bounding box center [657, 606] width 186 height 56
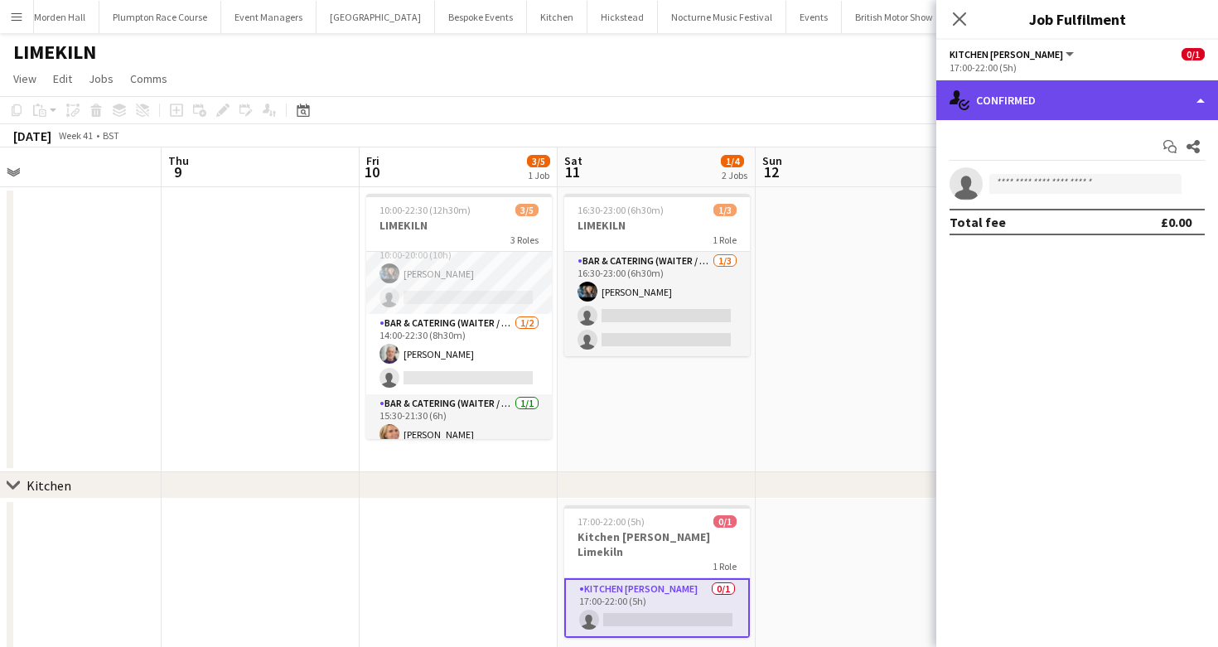
click at [1079, 115] on div "single-neutral-actions-check-2 Confirmed" at bounding box center [1077, 100] width 282 height 40
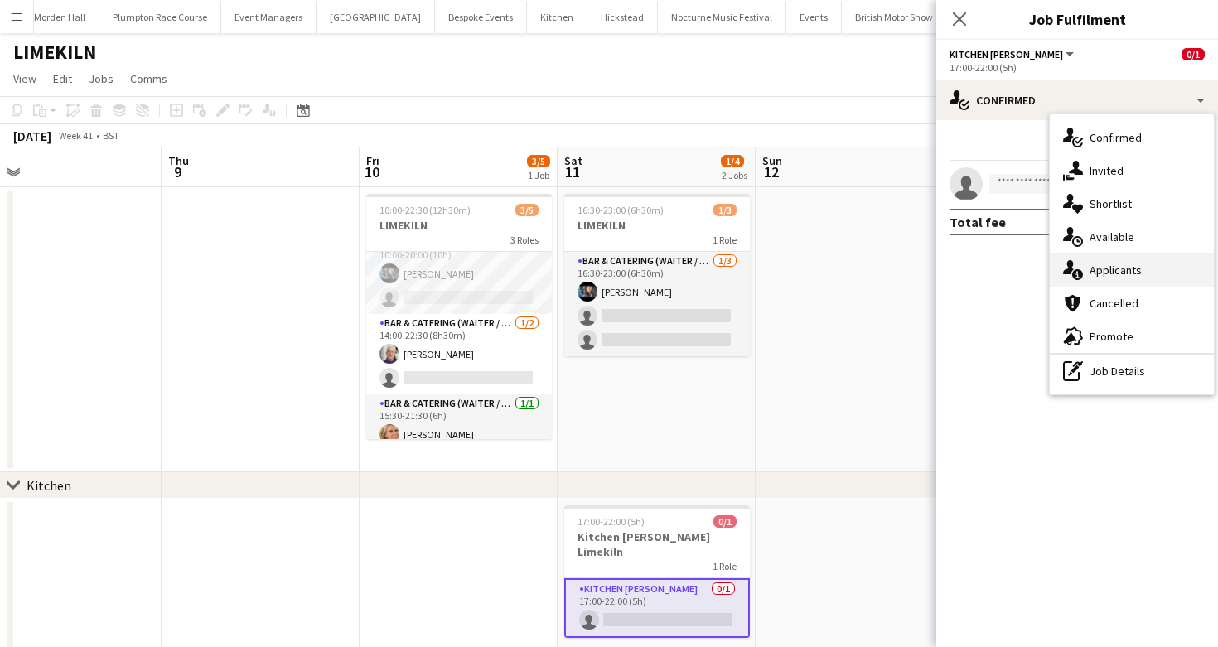
click at [1133, 282] on div "single-neutral-actions-information Applicants" at bounding box center [1132, 270] width 164 height 33
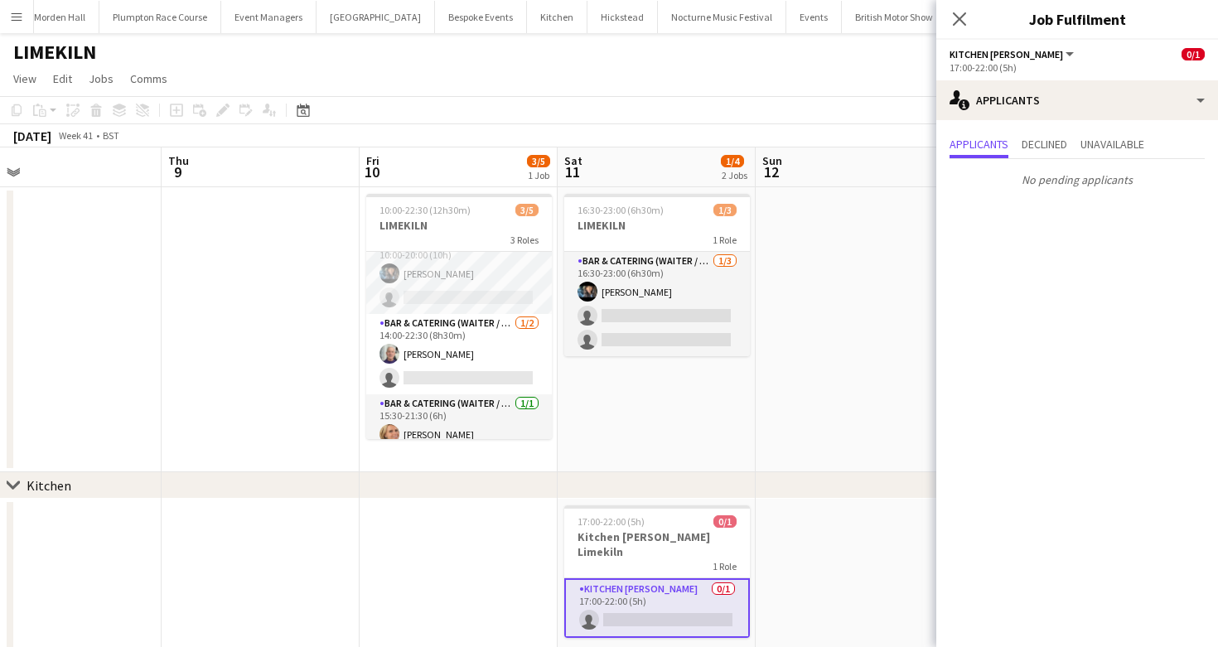
click at [878, 114] on app-toolbar "Copy Paste Paste Command V Paste with crew Command Shift V Paste linked Job [GE…" at bounding box center [609, 110] width 1218 height 28
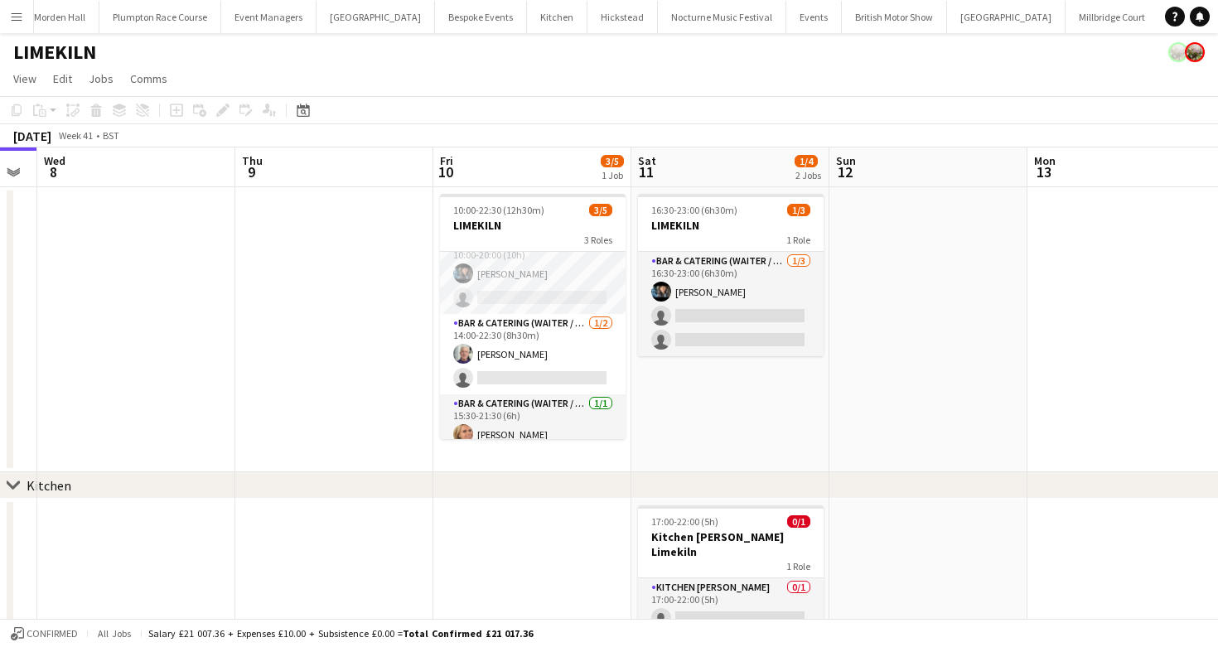
scroll to position [0, 348]
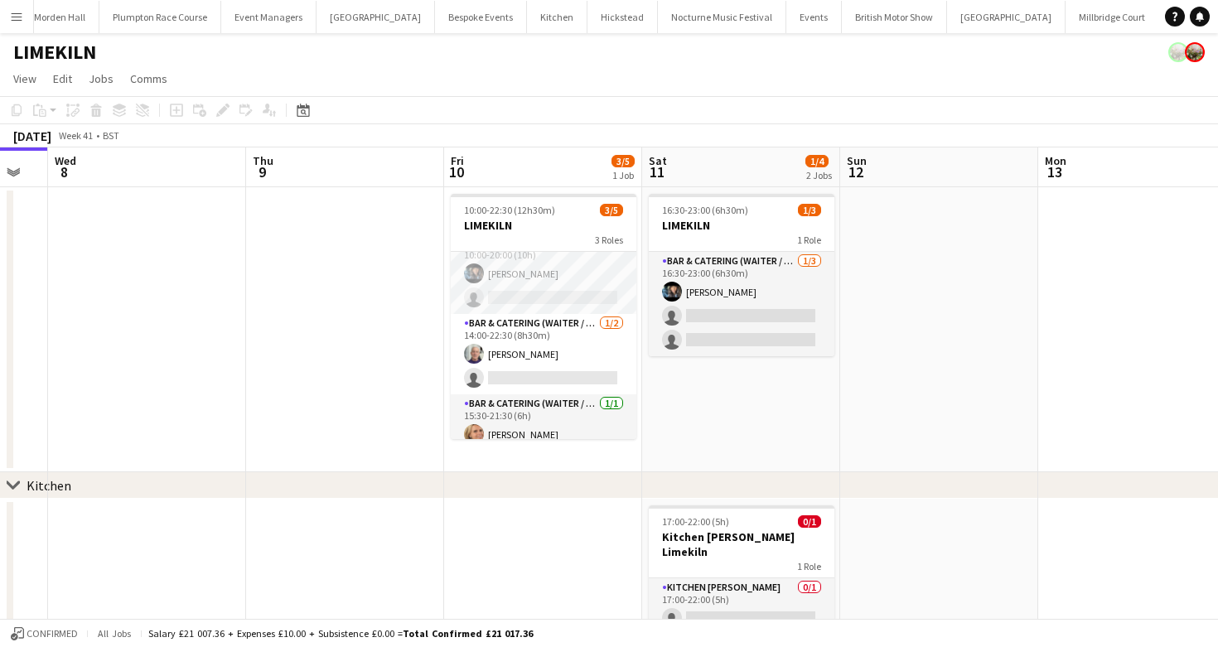
click at [667, 51] on div "LIMEKILN" at bounding box center [609, 48] width 1218 height 31
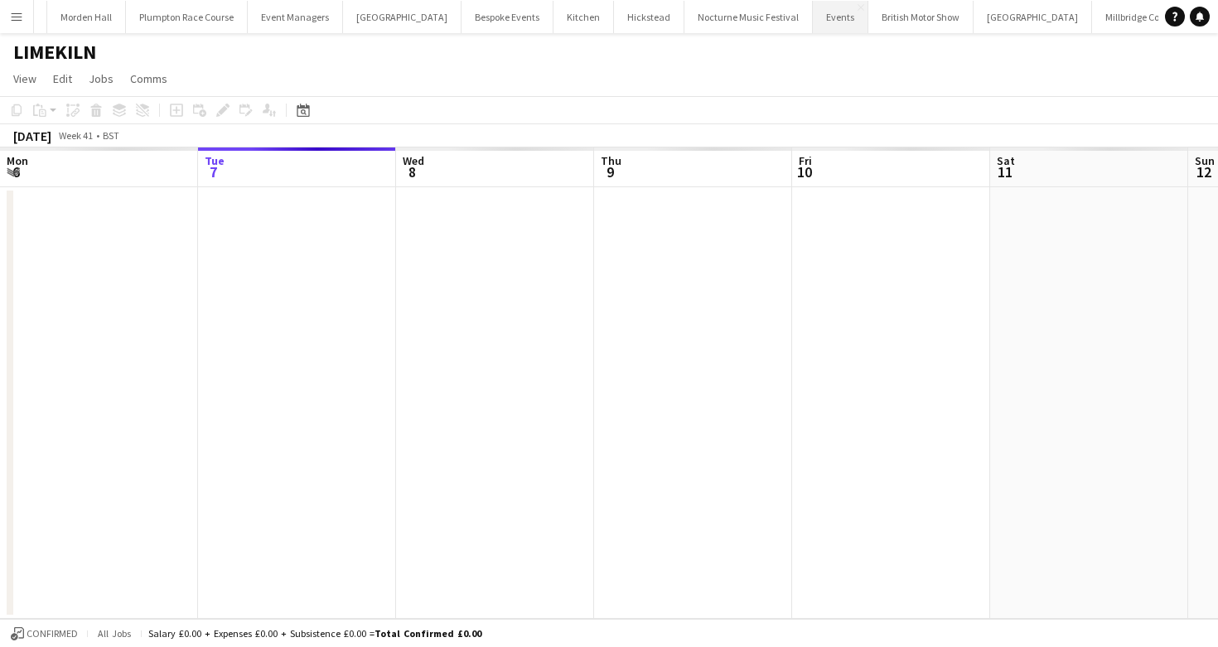
scroll to position [0, 48]
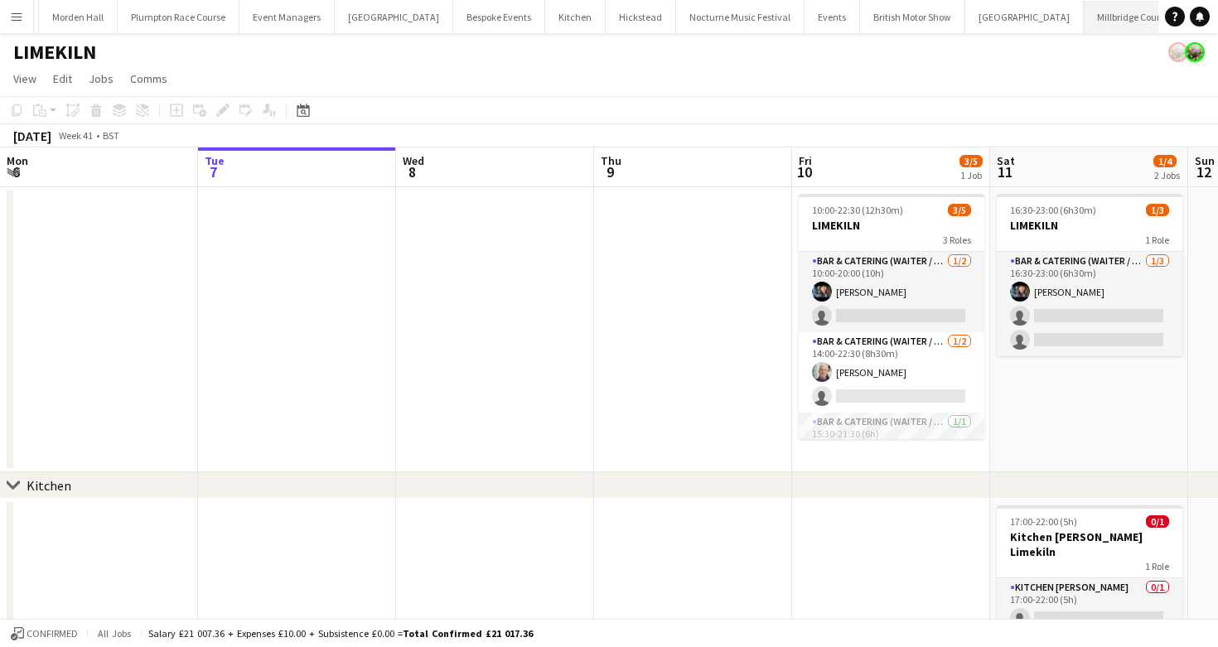
click at [1084, 30] on button "Millbridge Court Close" at bounding box center [1131, 17] width 94 height 32
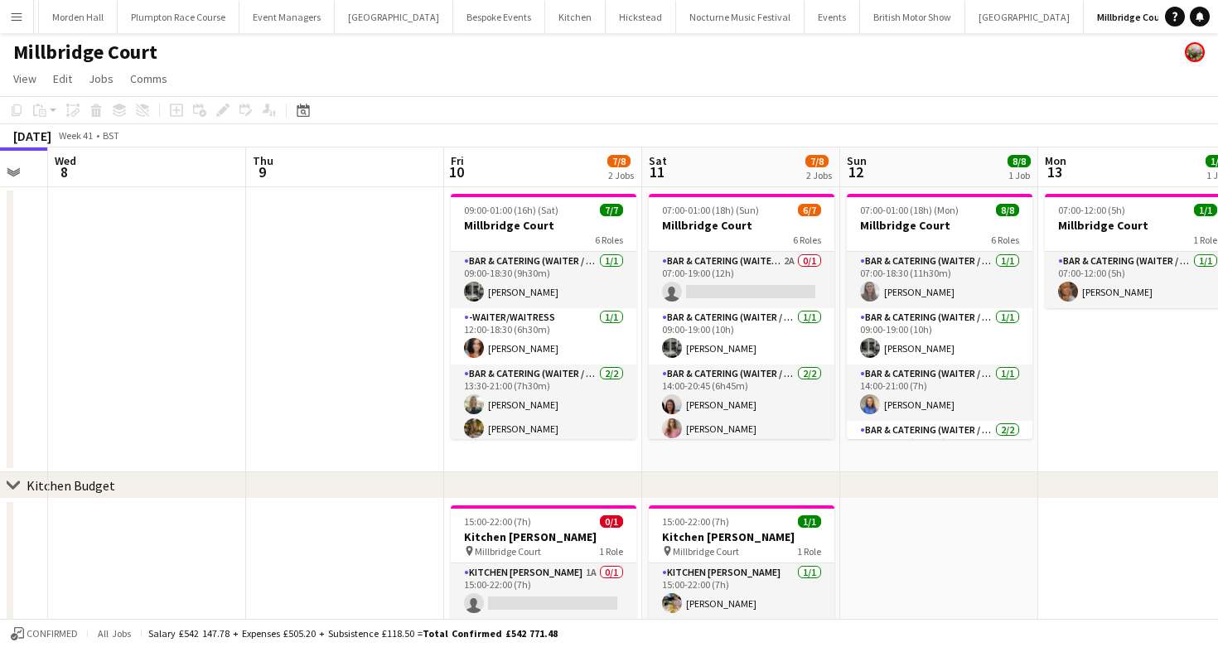
click at [535, 349] on app-card-role "-Waiter/Waitress 1/1 12:00-18:30 (6h30m) Freya Cowie" at bounding box center [544, 336] width 186 height 56
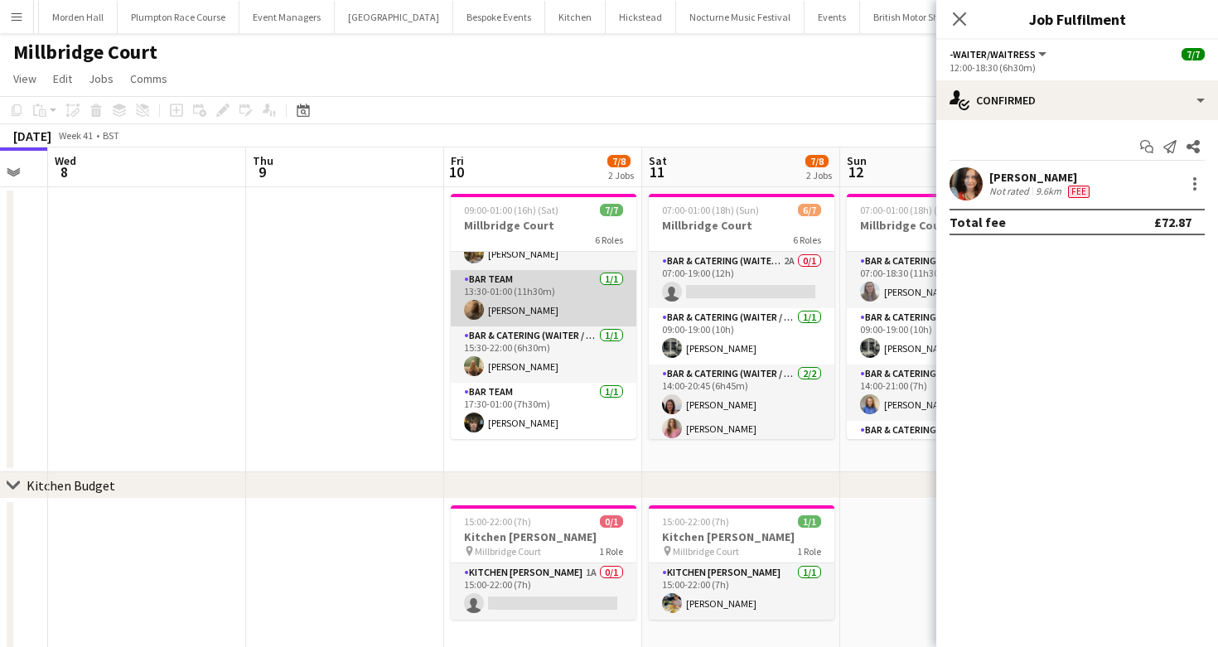
click at [530, 317] on app-card-role "Bar Team 1/1 13:30-01:00 (11h30m) Frankie Ellis" at bounding box center [544, 298] width 186 height 56
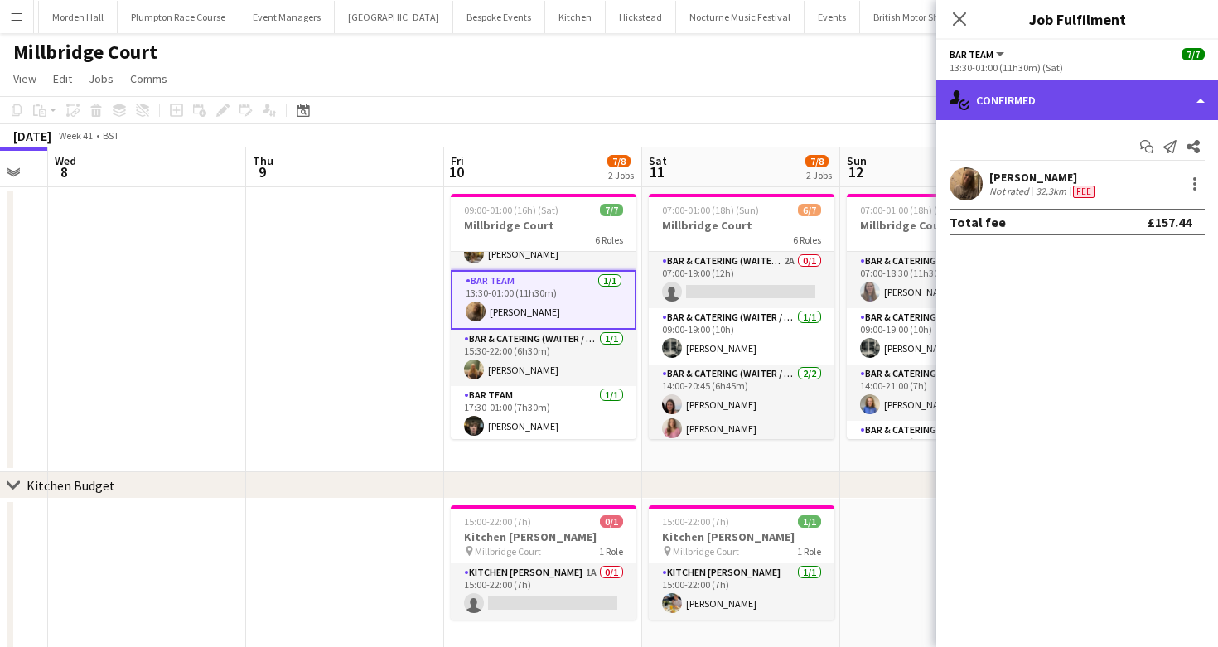
click at [1077, 107] on div "single-neutral-actions-check-2 Confirmed" at bounding box center [1077, 100] width 282 height 40
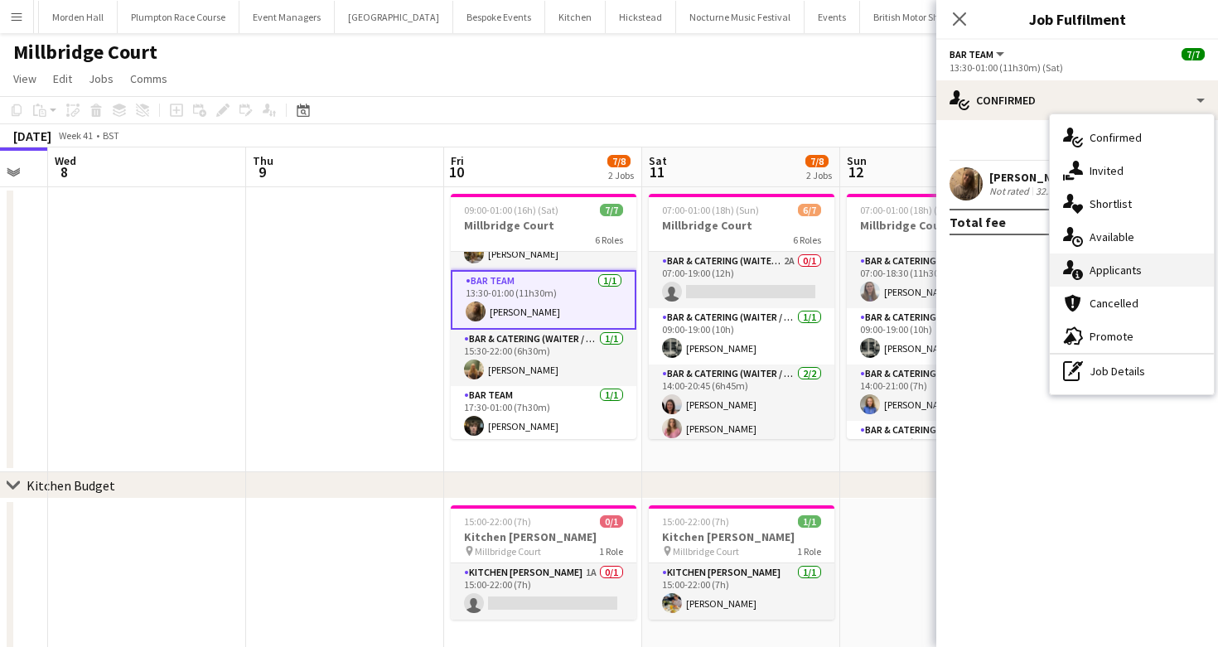
click at [1179, 262] on div "single-neutral-actions-information Applicants" at bounding box center [1132, 270] width 164 height 33
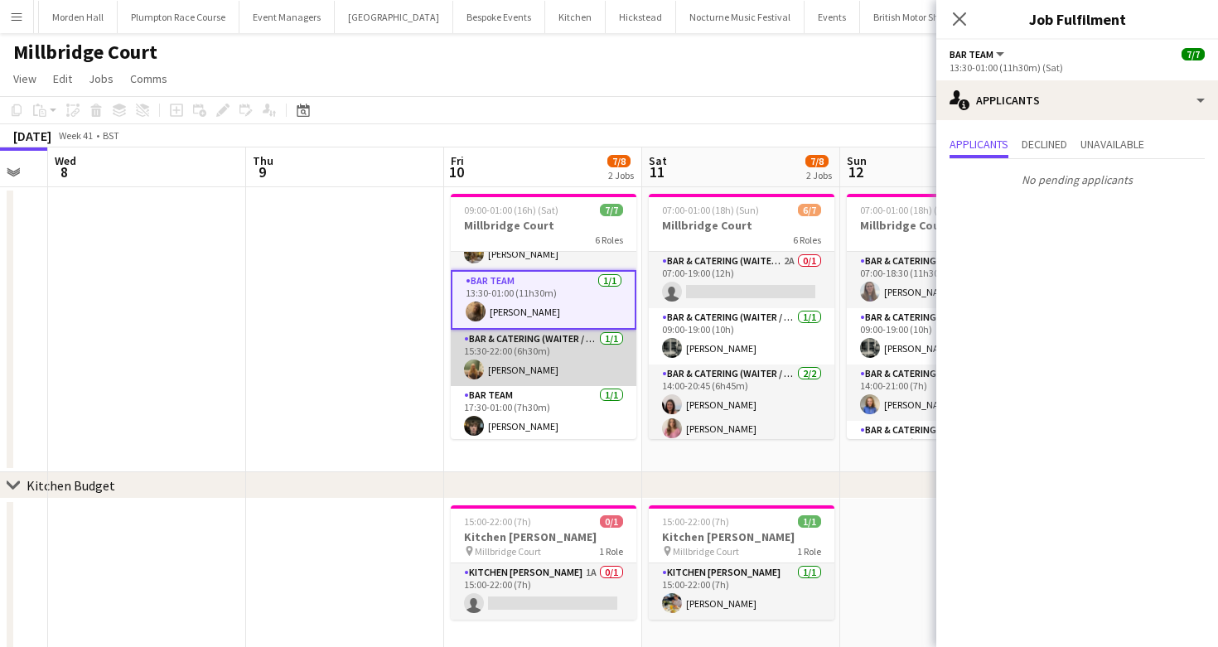
click at [613, 375] on app-card-role "Bar & Catering (Waiter / waitress) 1/1 15:30-22:00 (6h30m) Abi Lambkin" at bounding box center [544, 358] width 186 height 56
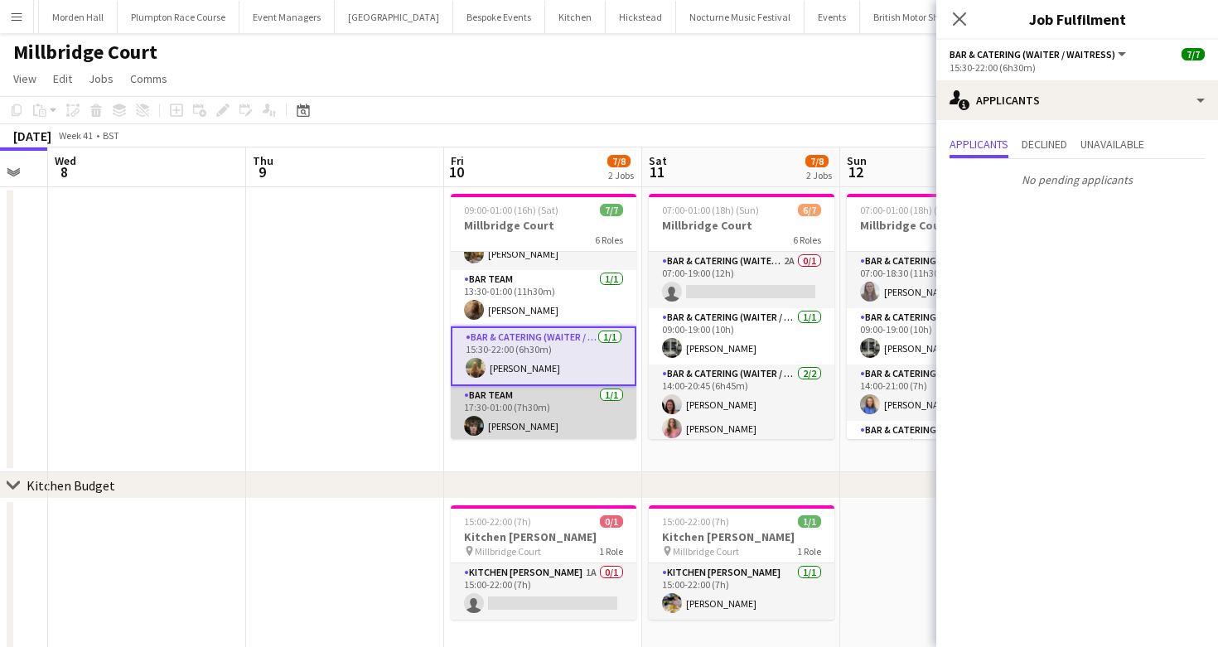
click at [587, 413] on app-card-role "Bar Team 1/1 17:30-01:00 (7h30m) Kyle Noakes" at bounding box center [544, 414] width 186 height 56
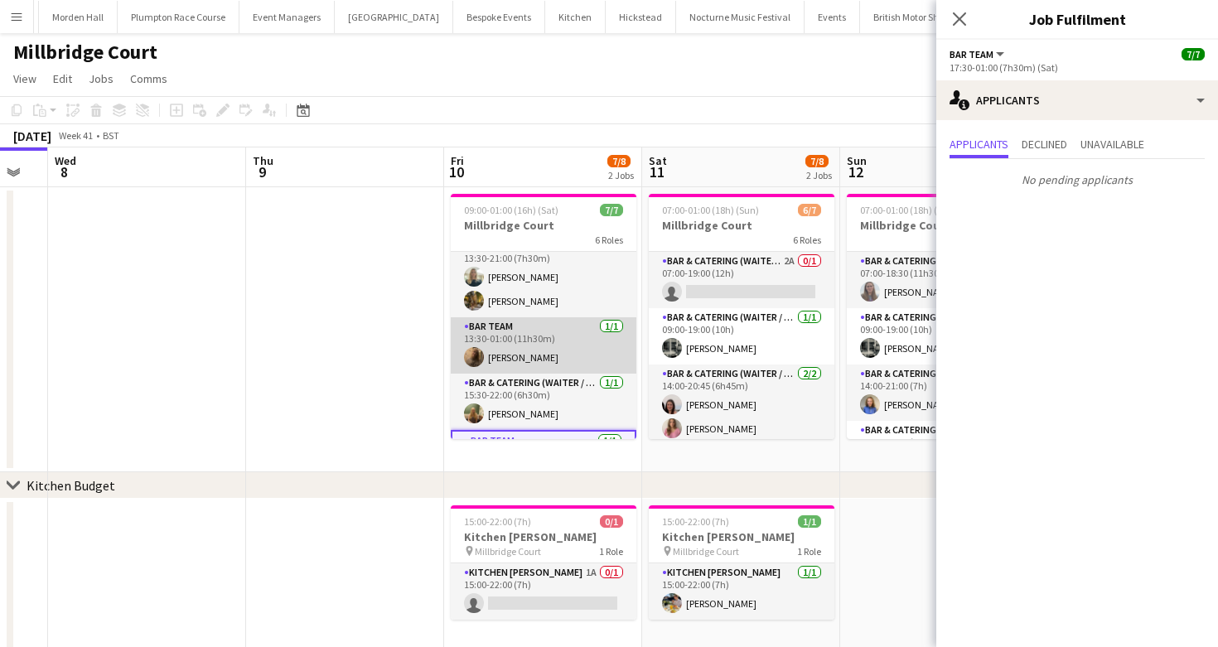
click at [543, 341] on app-card-role "Bar Team 1/1 13:30-01:00 (11h30m) Frankie Ellis" at bounding box center [544, 345] width 186 height 56
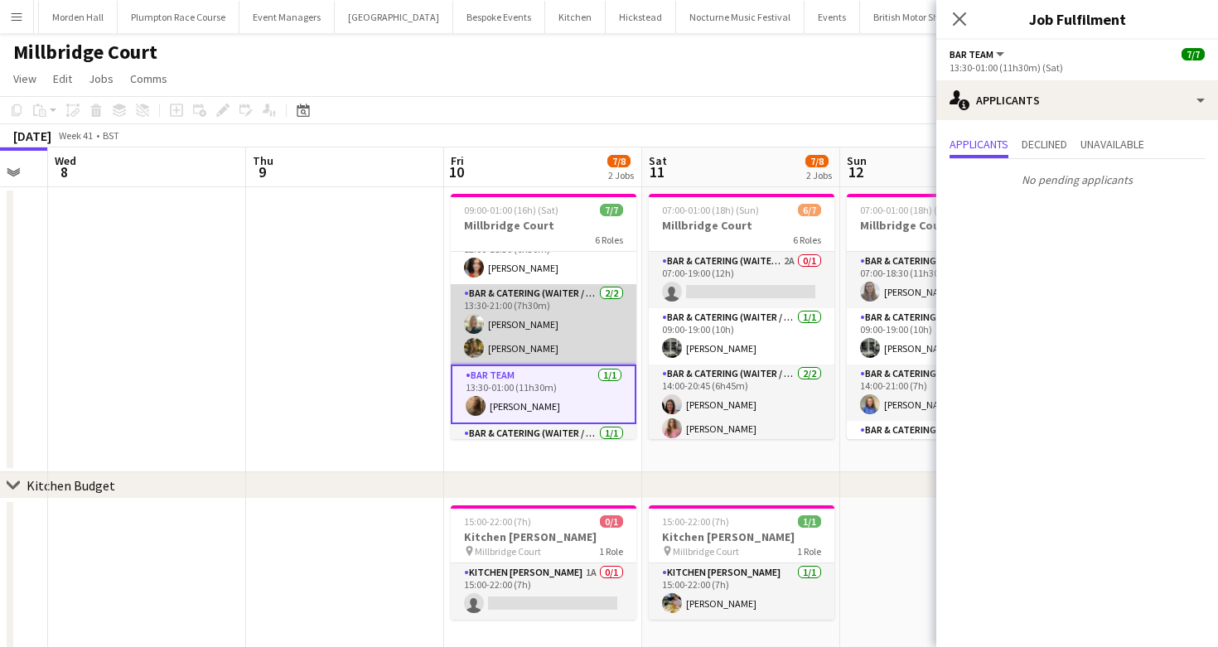
click at [540, 340] on app-card-role "Bar & Catering (Waiter / waitress) 2/2 13:30-21:00 (7h30m) Elizabeth King Emily…" at bounding box center [544, 324] width 186 height 80
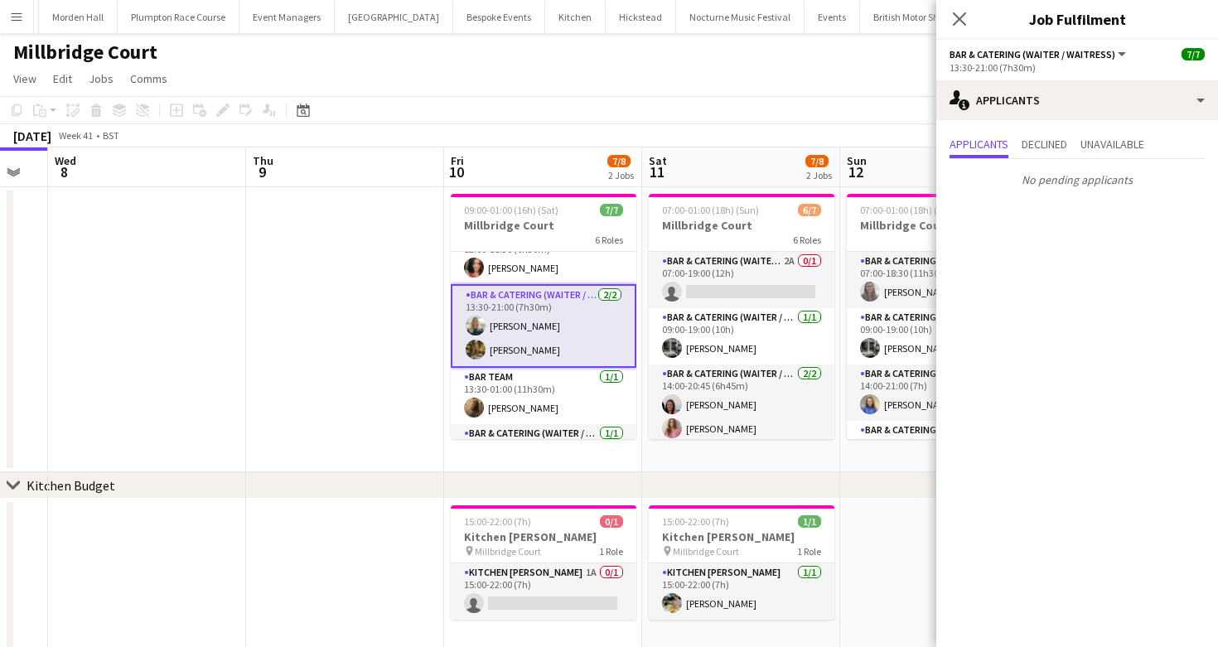
scroll to position [16, 0]
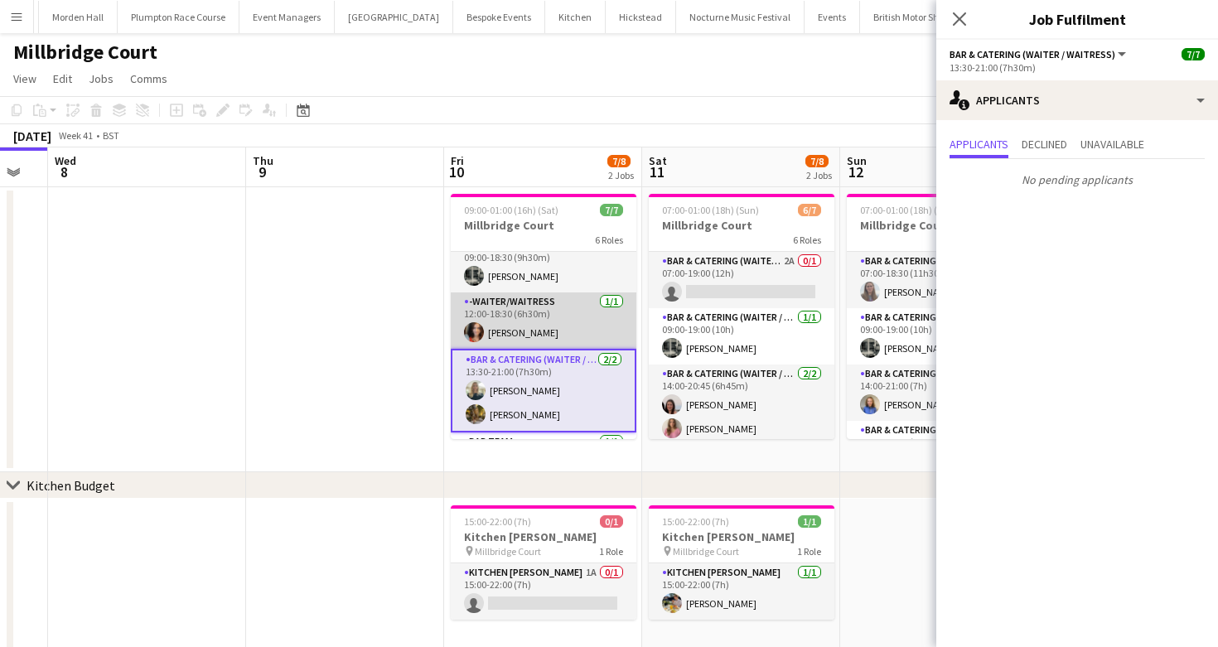
click at [518, 321] on app-card-role "-Waiter/Waitress 1/1 12:00-18:30 (6h30m) Freya Cowie" at bounding box center [544, 321] width 186 height 56
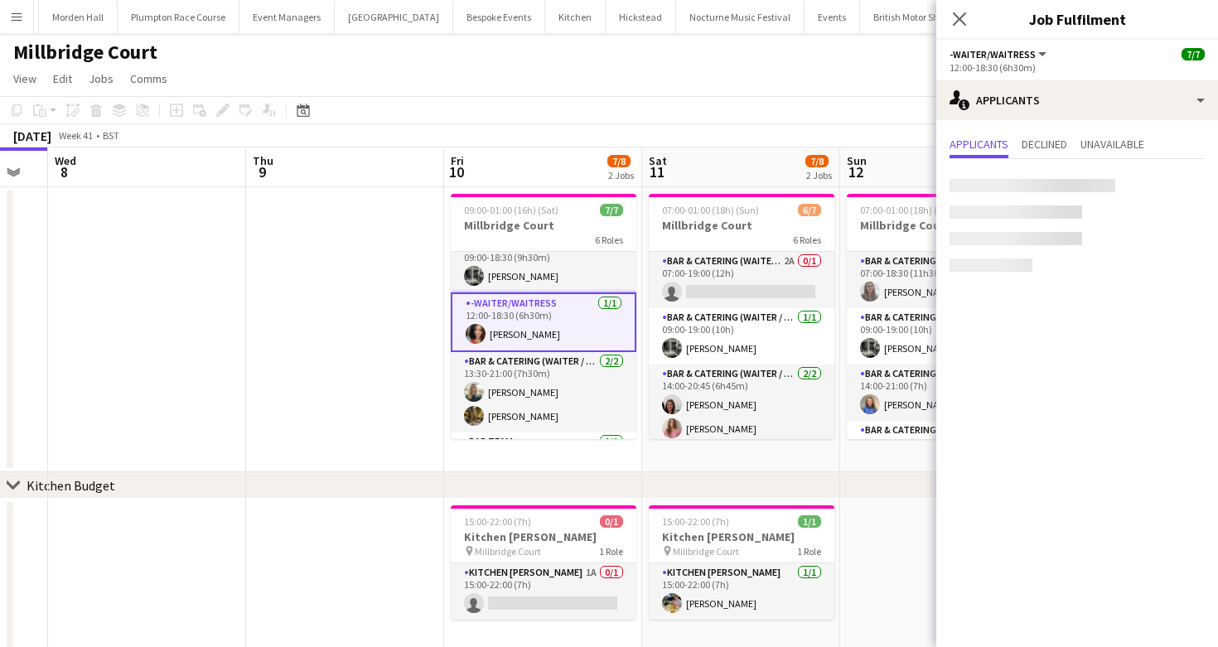
scroll to position [0, 0]
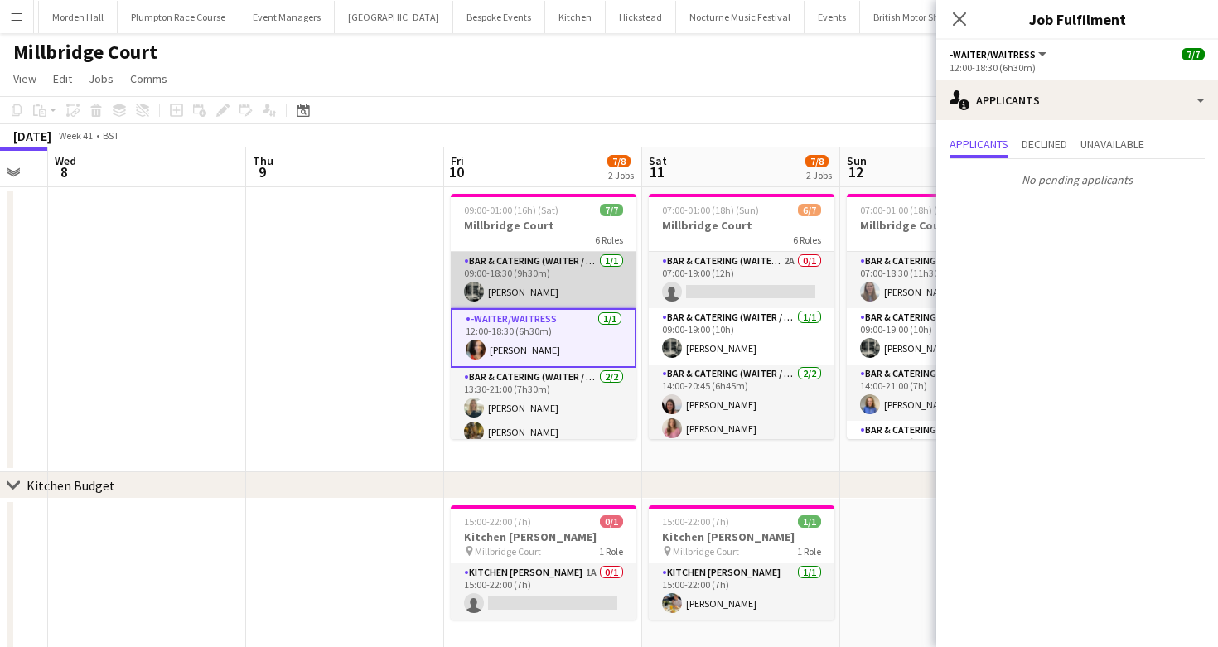
click at [494, 273] on app-card-role "Bar & Catering (Waiter / waitress) 1/1 09:00-18:30 (9h30m) Molly Middlehurst" at bounding box center [544, 280] width 186 height 56
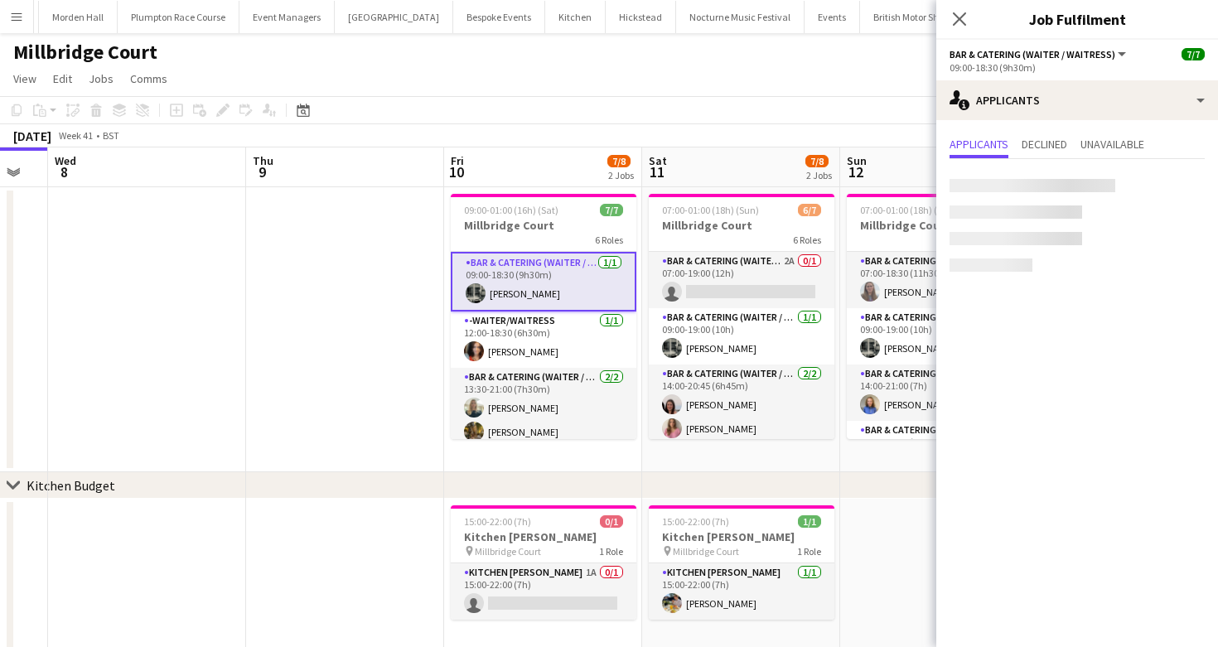
click at [593, 61] on div "Millbridge Court" at bounding box center [609, 48] width 1218 height 31
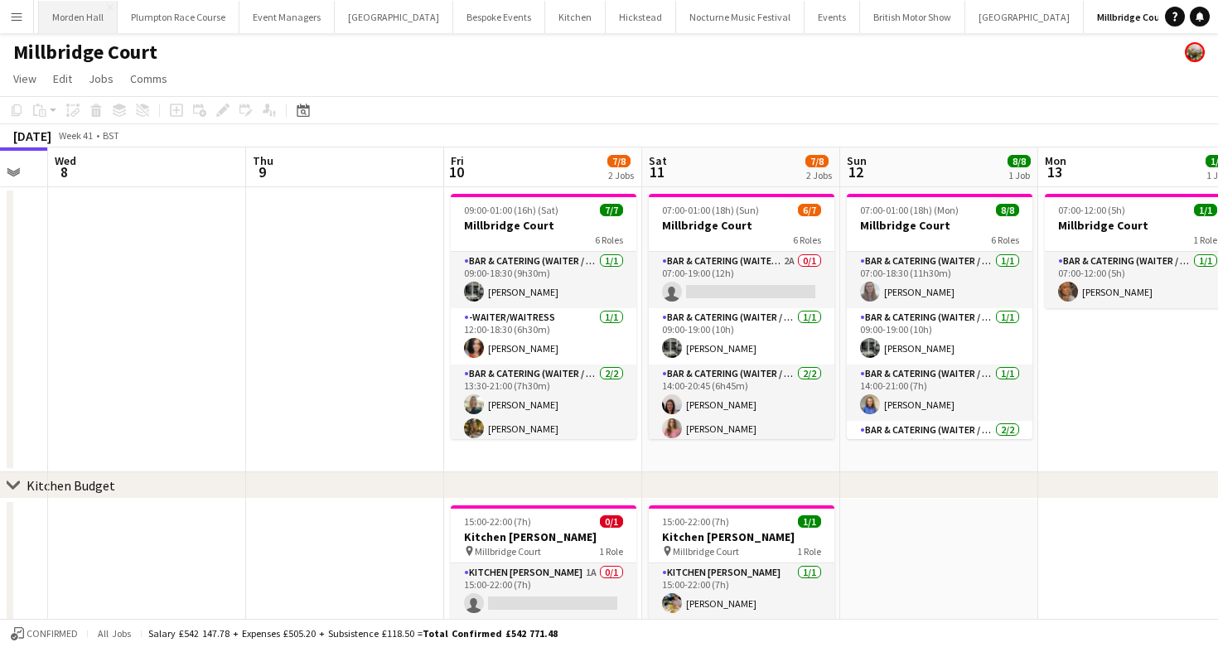
click at [80, 22] on button "Morden Hall Close" at bounding box center [78, 17] width 79 height 32
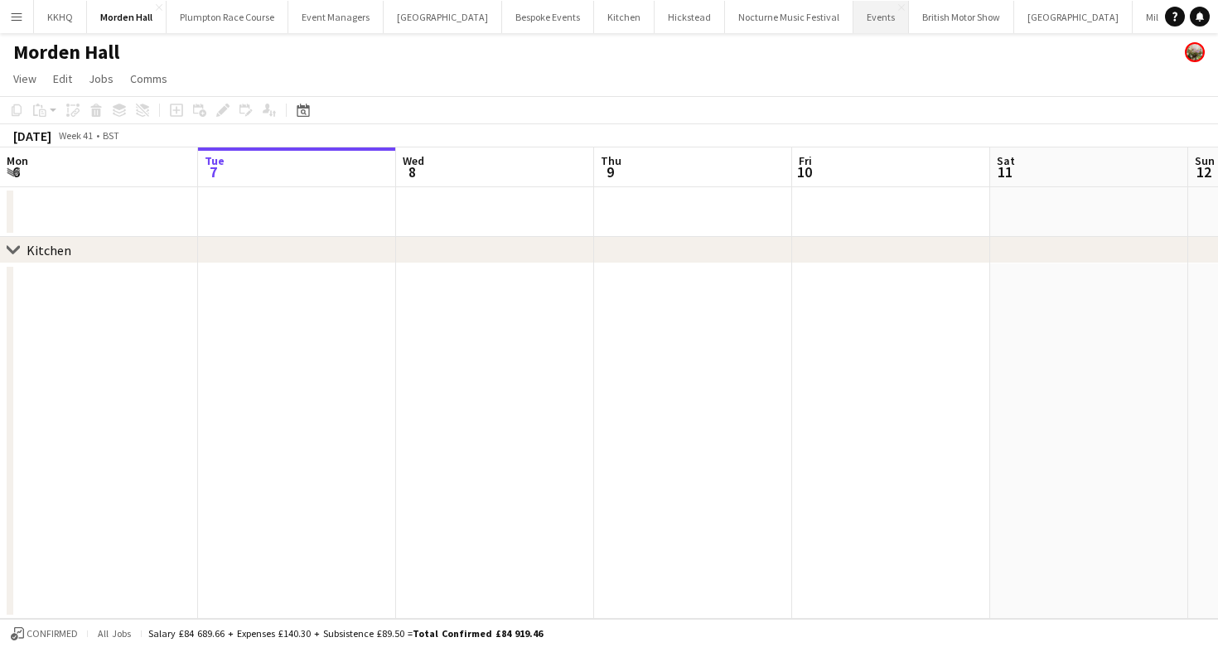
click at [854, 20] on button "Events Close" at bounding box center [882, 17] width 56 height 32
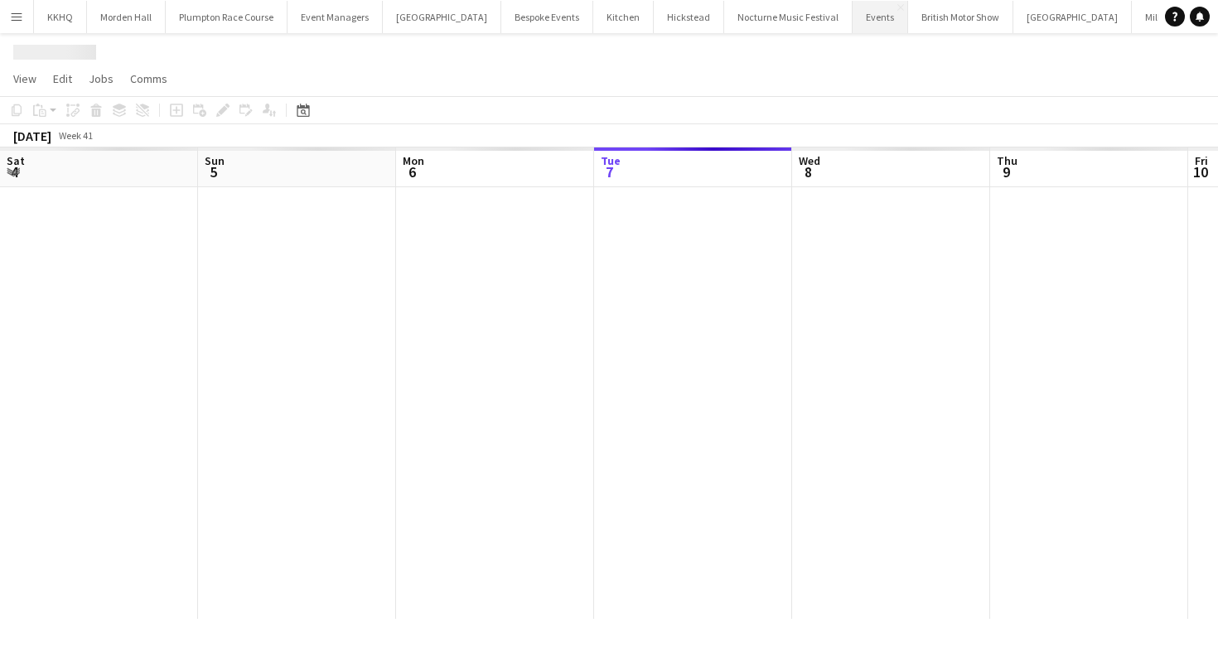
scroll to position [0, 396]
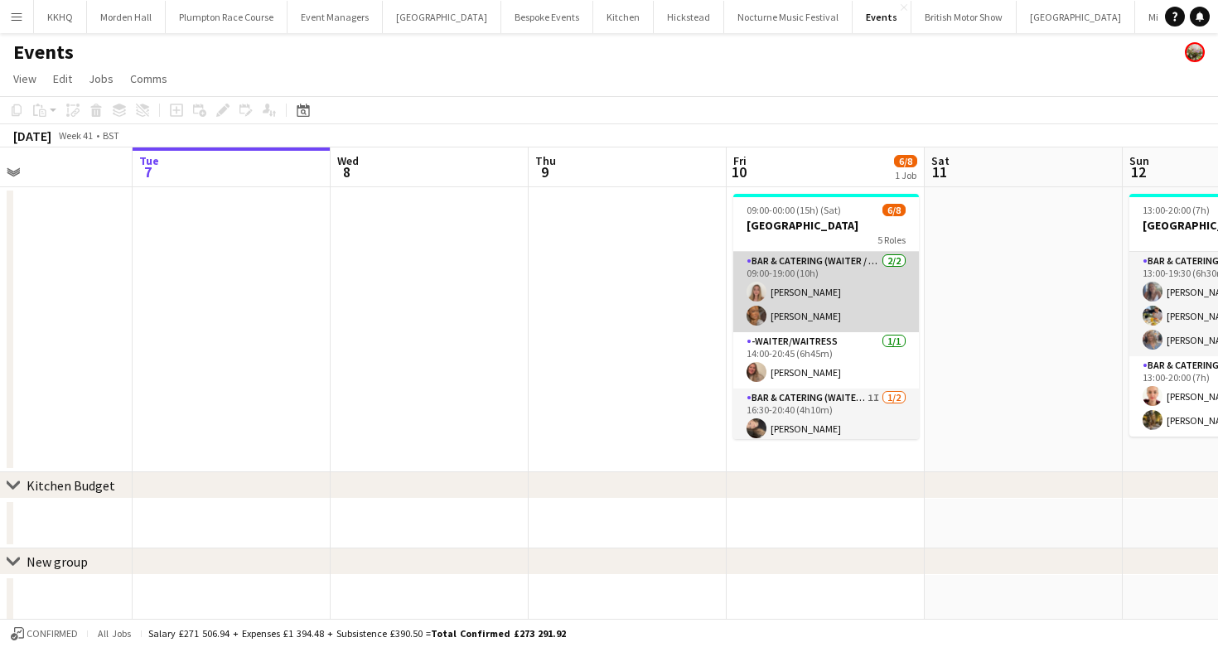
click at [837, 310] on app-card-role "Bar & Catering (Waiter / waitress) 2/2 09:00-19:00 (10h) Rosie Bright Jessica P…" at bounding box center [826, 292] width 186 height 80
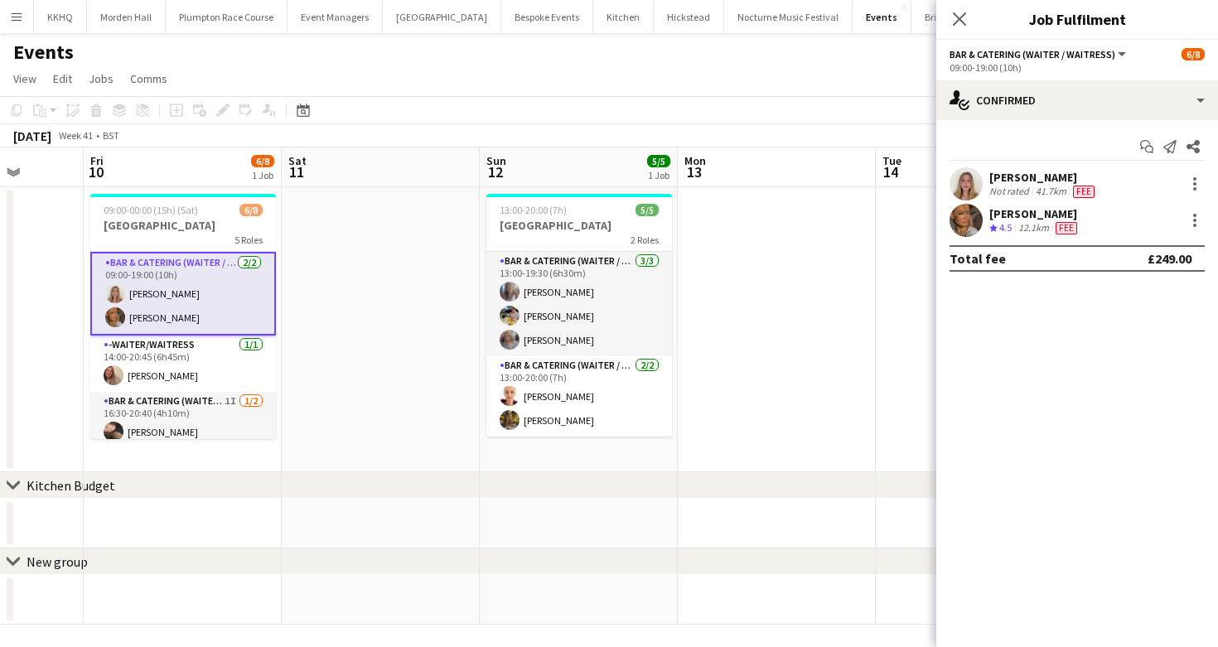
scroll to position [0, 485]
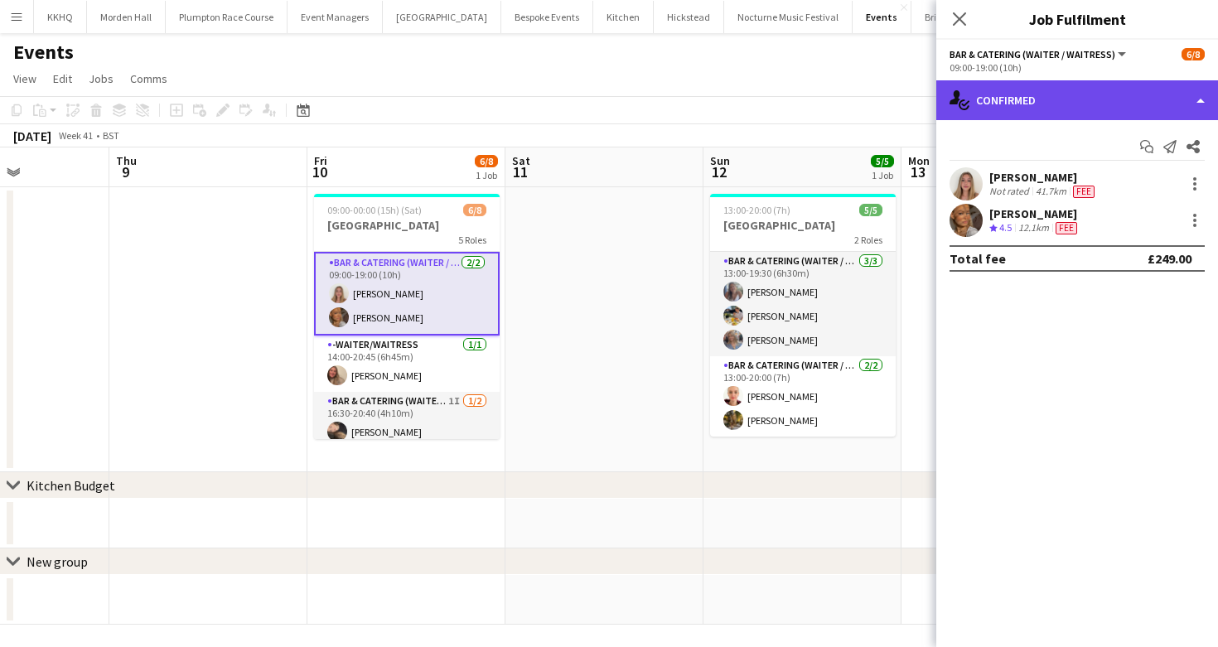
click at [990, 102] on div "single-neutral-actions-check-2 Confirmed" at bounding box center [1077, 100] width 282 height 40
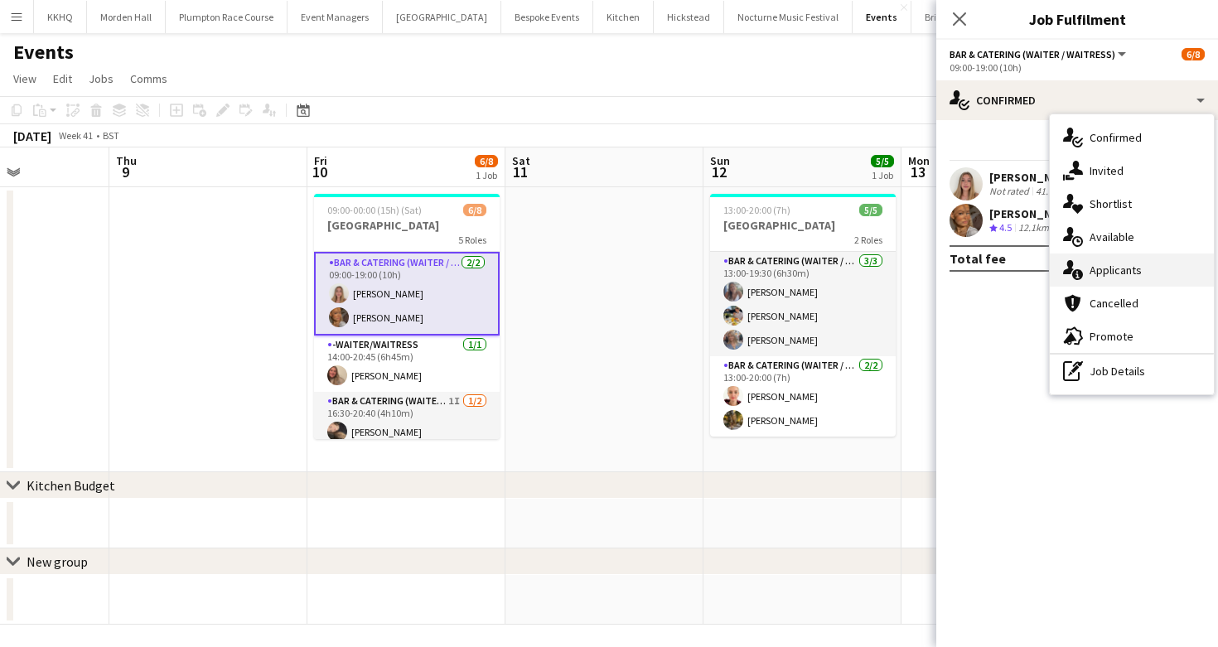
click at [1174, 275] on div "single-neutral-actions-information Applicants" at bounding box center [1132, 270] width 164 height 33
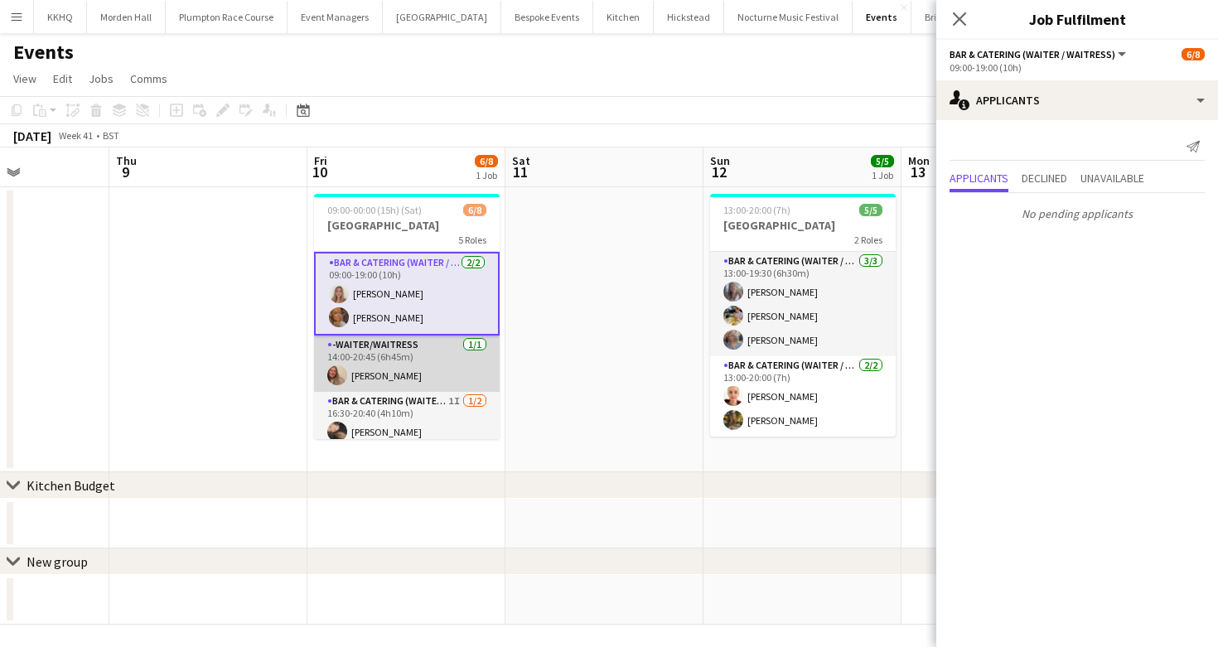
click at [410, 373] on app-card-role "-Waiter/Waitress 1/1 14:00-20:45 (6h45m) Emma Johnson" at bounding box center [407, 364] width 186 height 56
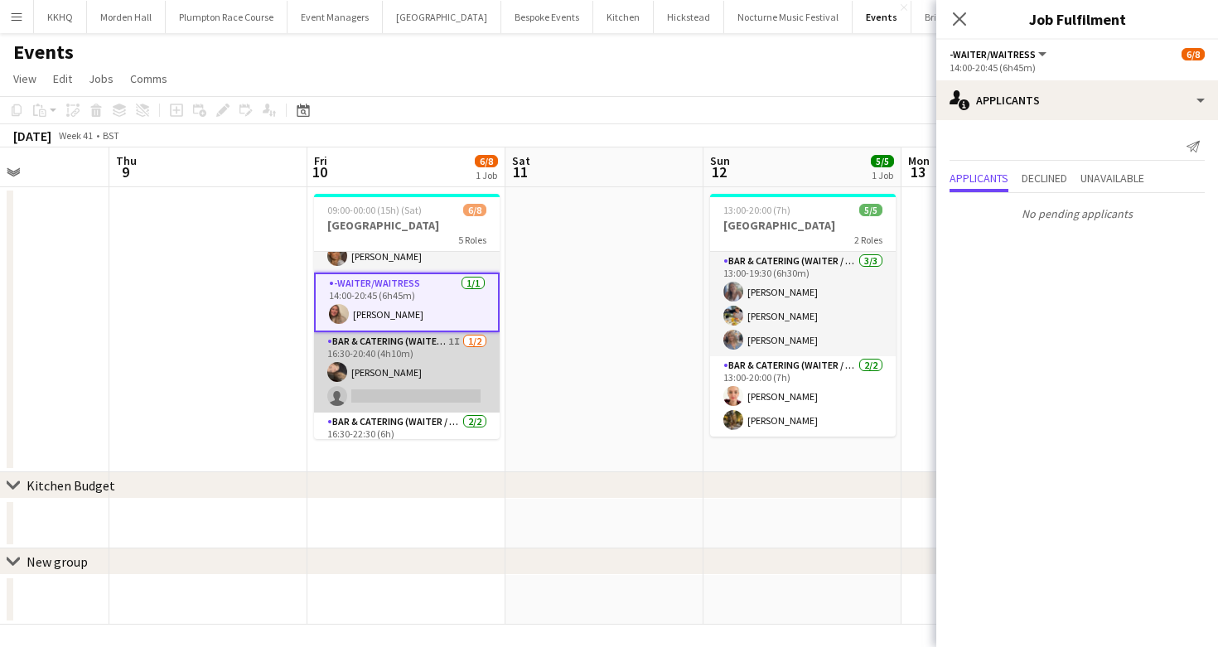
click at [402, 365] on app-card-role "Bar & Catering (Waiter / waitress) 1I 1/2 16:30-20:40 (4h10m) Lily Minton singl…" at bounding box center [407, 372] width 186 height 80
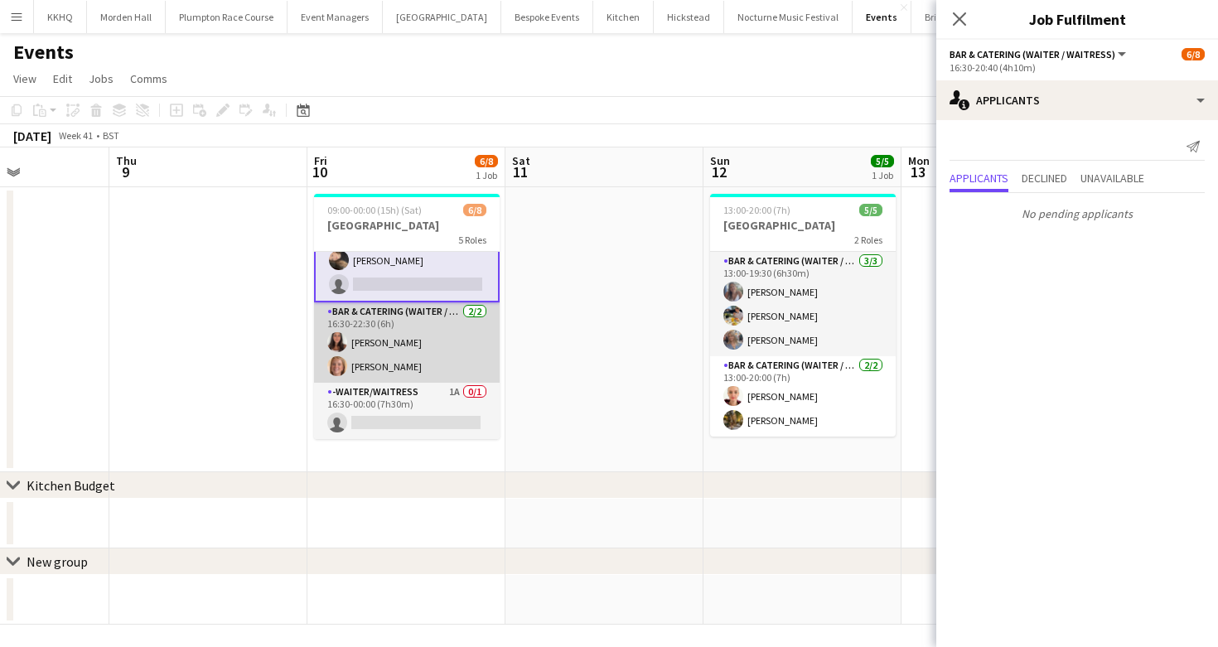
click at [402, 381] on app-card-role "Bar & Catering (Waiter / waitress) 2/2 16:30-22:30 (6h) Ella Gallini Maddy Fran…" at bounding box center [407, 342] width 186 height 80
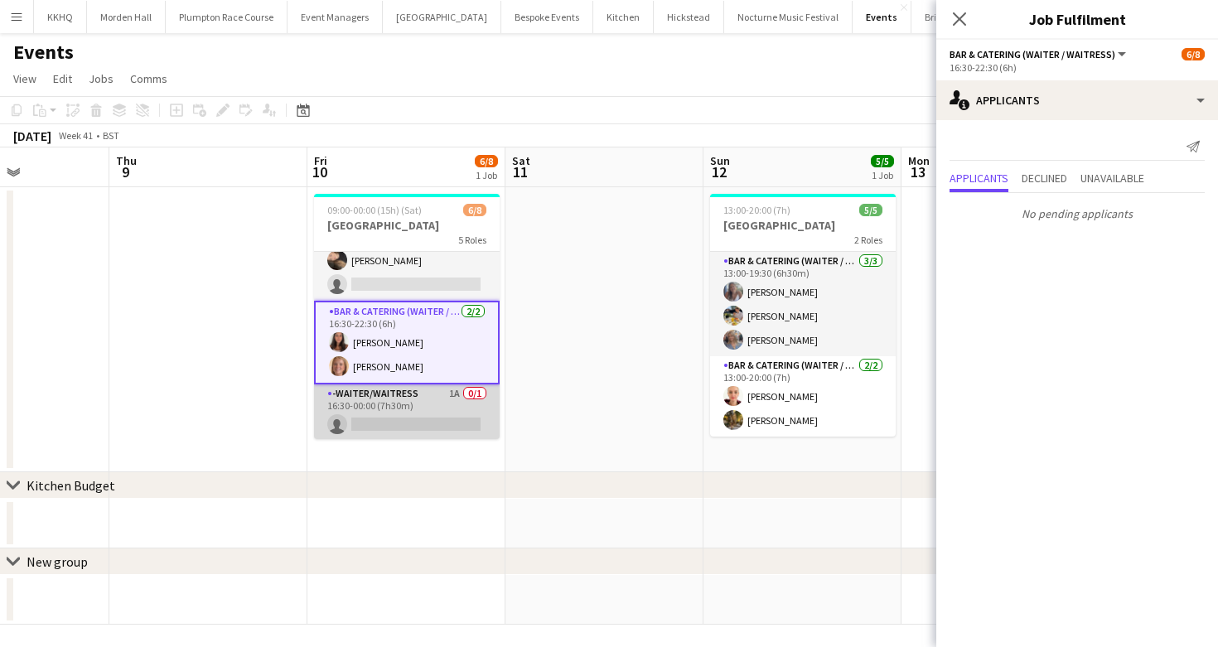
click at [405, 397] on app-card-role "-Waiter/Waitress 1A 0/1 16:30-00:00 (7h30m) single-neutral-actions" at bounding box center [407, 413] width 186 height 56
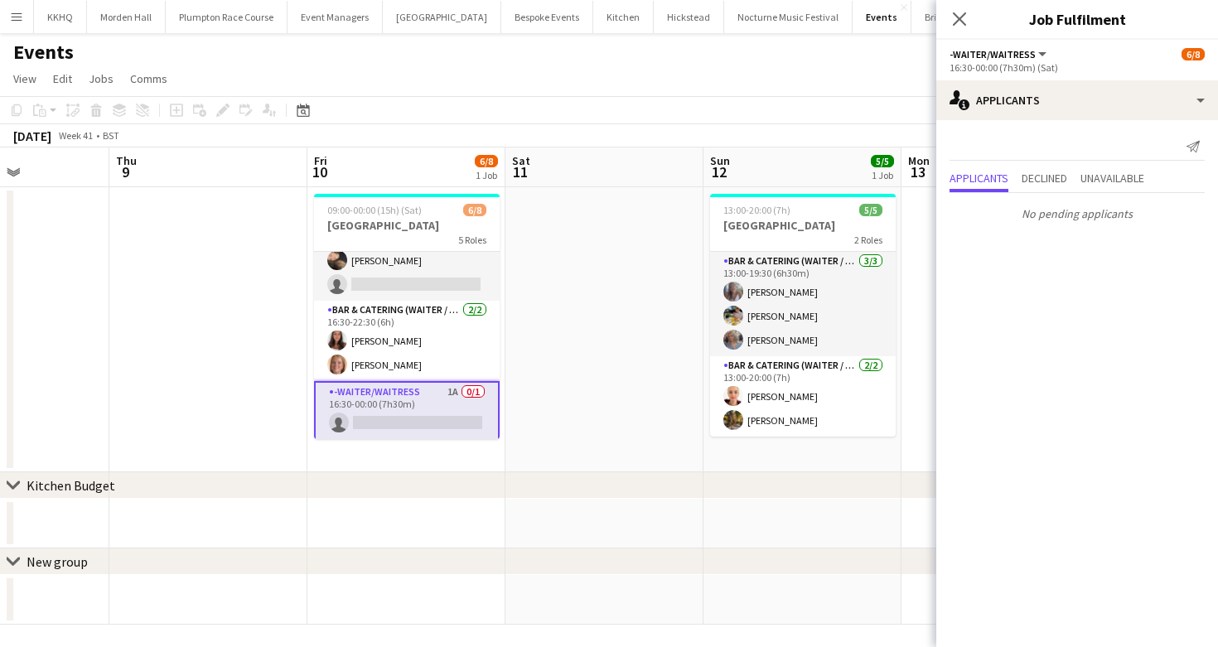
click at [578, 99] on app-toolbar "Copy Paste Paste Command V Paste with crew Command Shift V Paste linked Job [GE…" at bounding box center [609, 110] width 1218 height 28
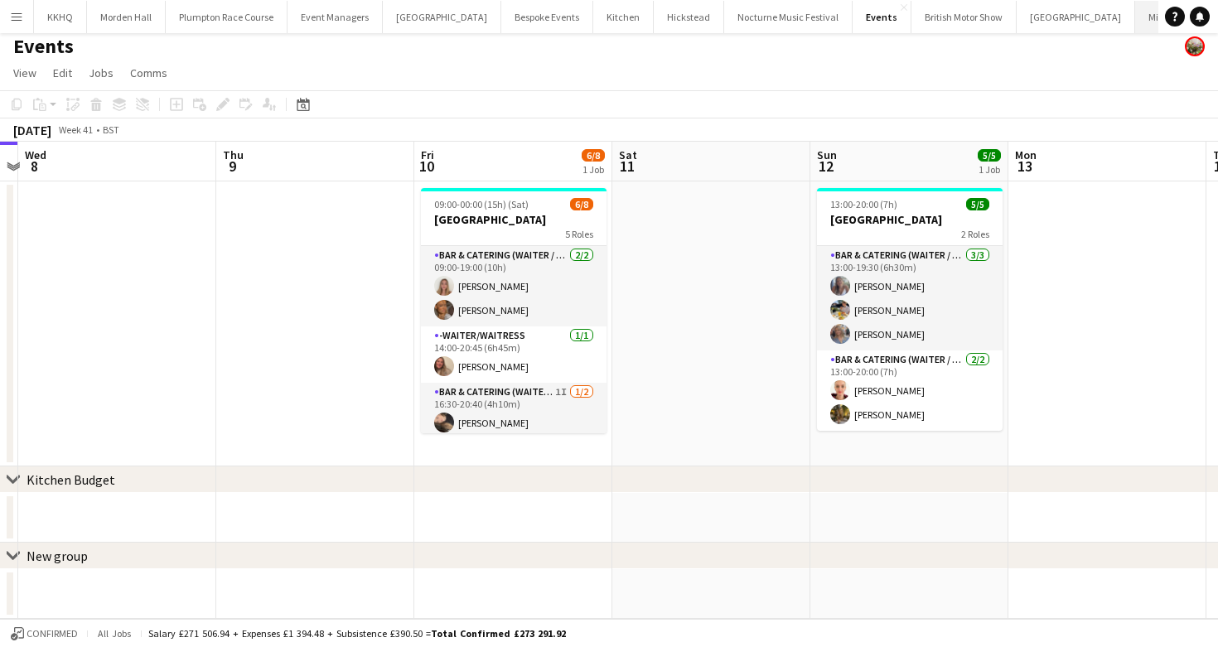
scroll to position [0, 68]
click at [1161, 19] on button "LIMEKILN Close" at bounding box center [1194, 17] width 67 height 32
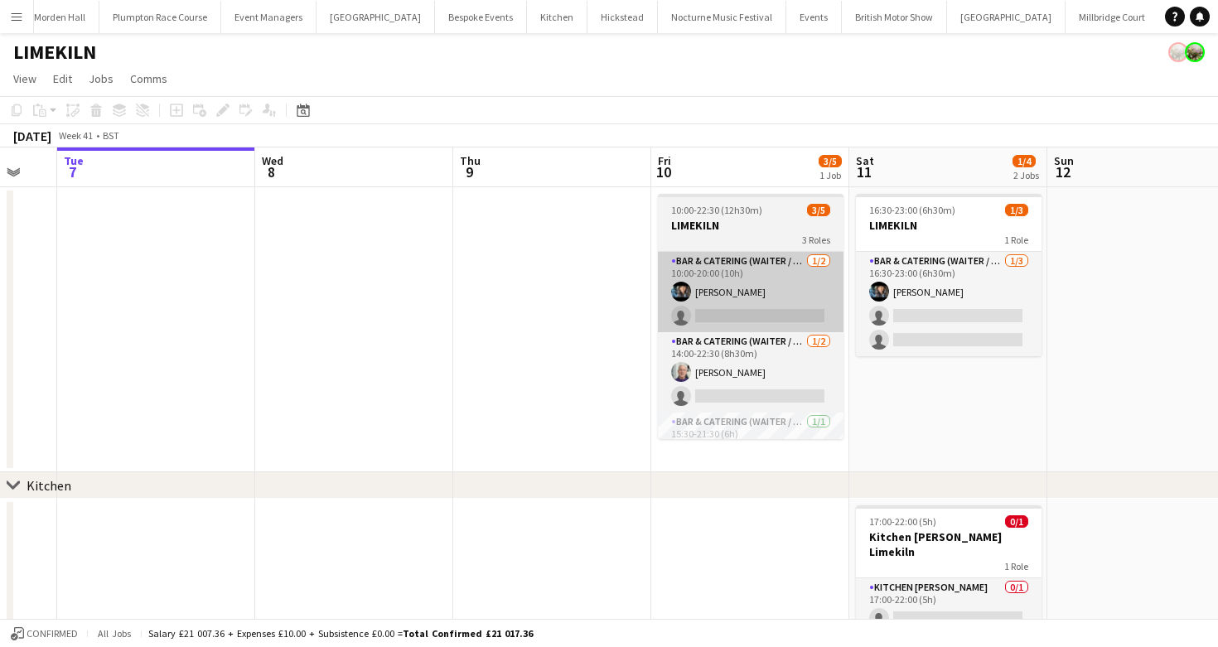
scroll to position [0, 644]
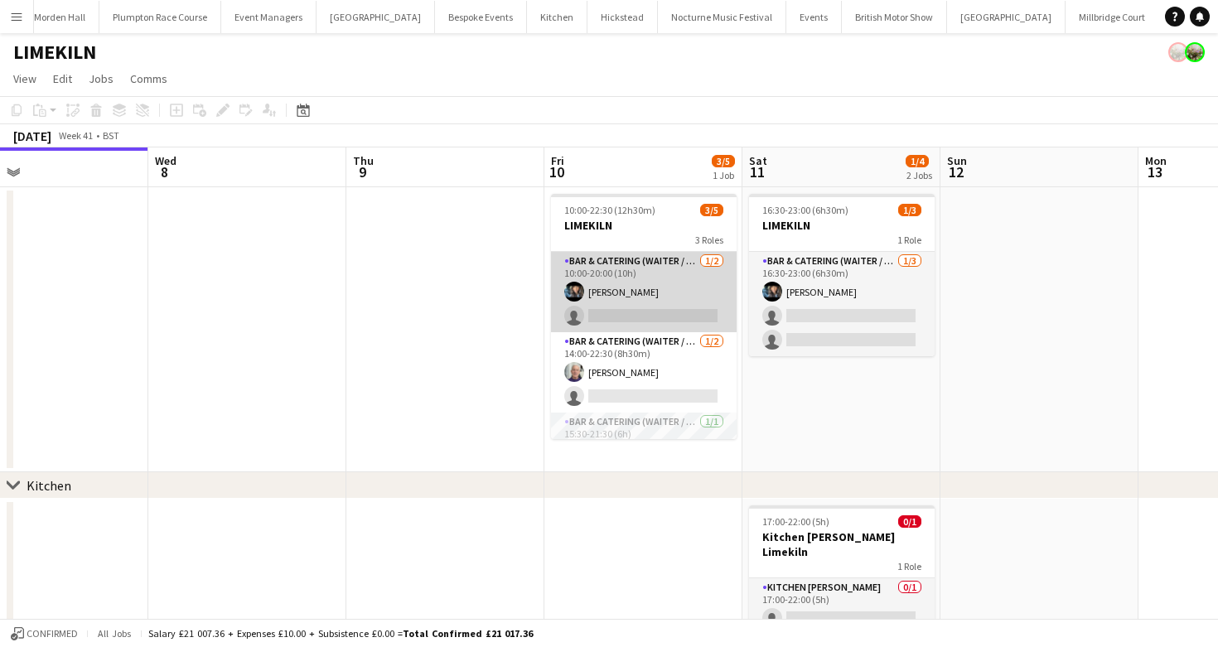
click at [585, 288] on app-card-role "Bar & Catering (Waiter / waitress) [DATE] 10:00-20:00 (10h) [PERSON_NAME] singl…" at bounding box center [644, 292] width 186 height 80
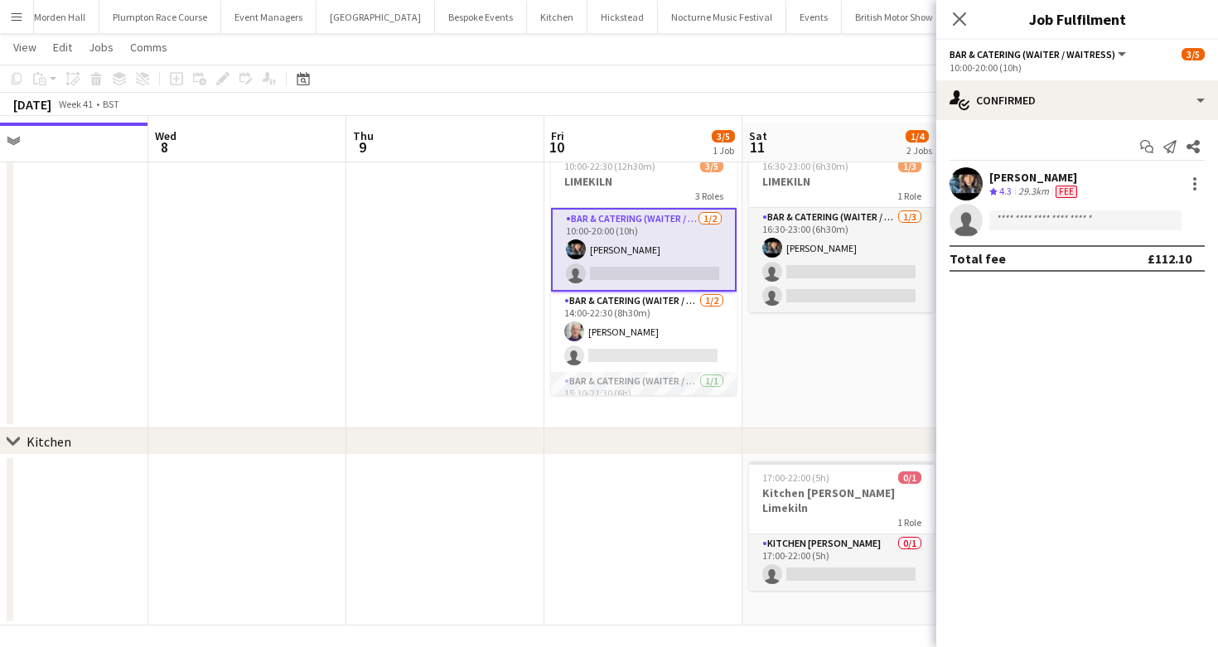
scroll to position [48, 0]
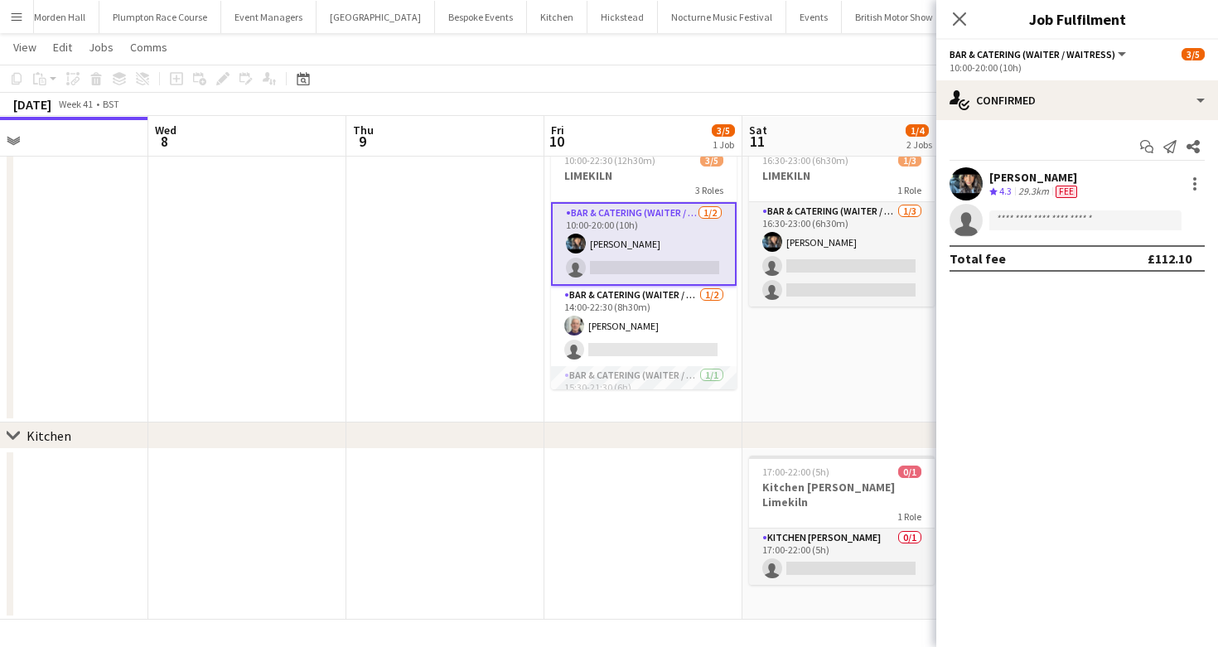
click at [863, 89] on app-toolbar "Copy Paste Paste Command V Paste with crew Command Shift V Paste linked Job [GE…" at bounding box center [609, 79] width 1218 height 28
